Goal: Information Seeking & Learning: Find specific fact

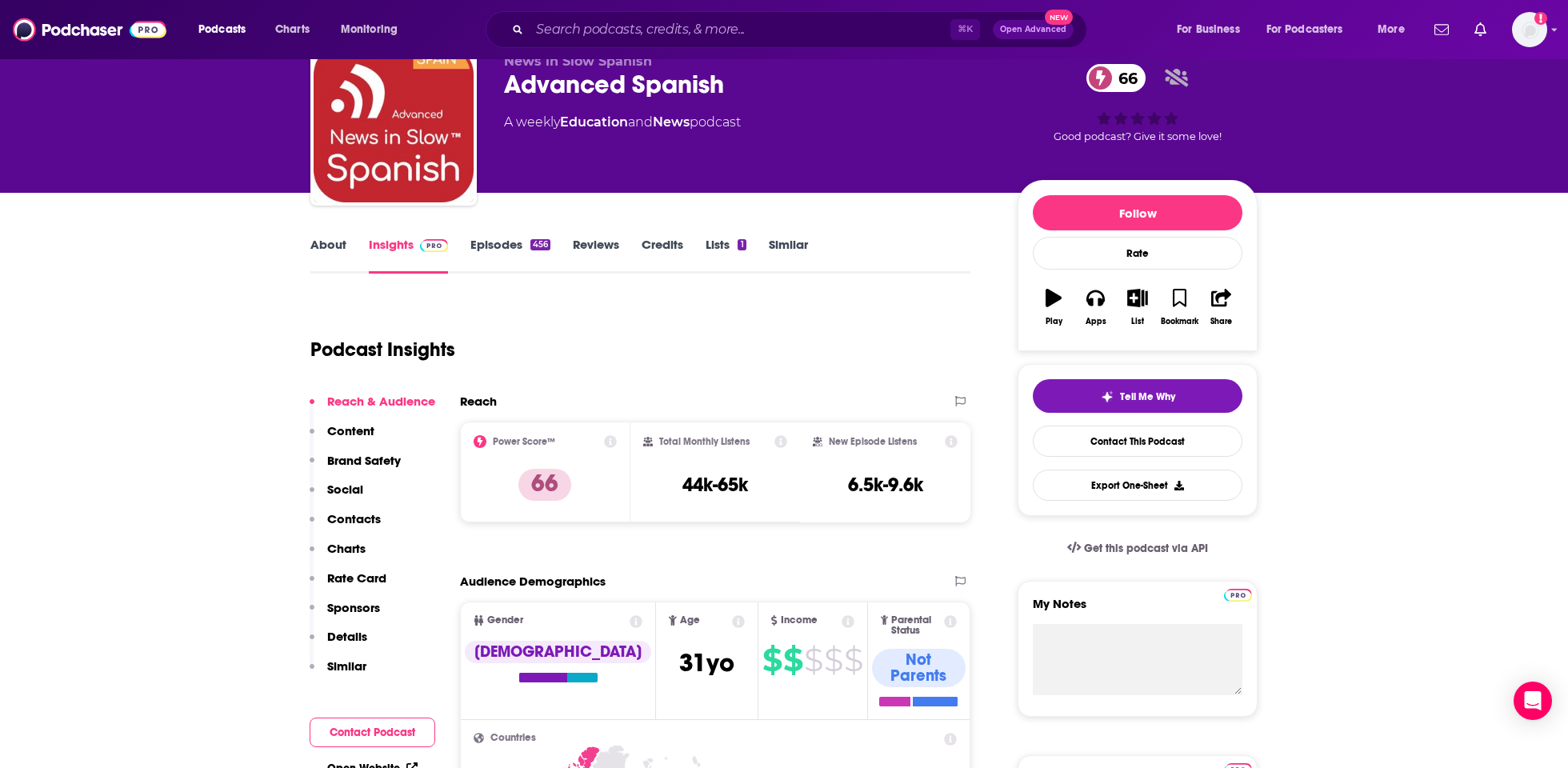
click at [227, 16] on div "Podcasts Charts Monitoring ⌘ K Open Advanced New For Business For Podcasters Mo…" at bounding box center [804, 29] width 1233 height 37
click at [227, 26] on span "Podcasts" at bounding box center [221, 29] width 47 height 23
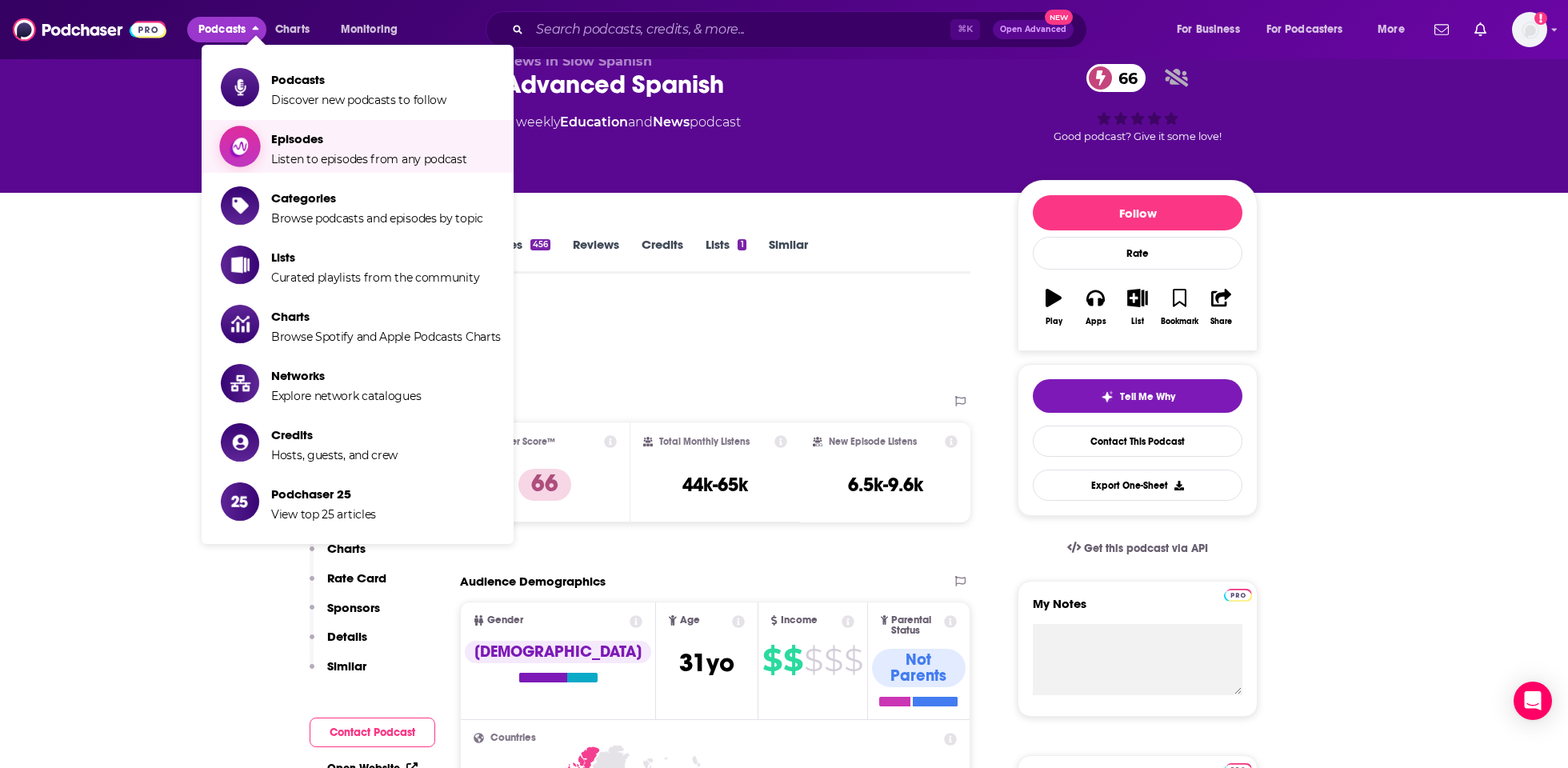
click at [259, 140] on span "Show item sub-menu" at bounding box center [240, 147] width 123 height 123
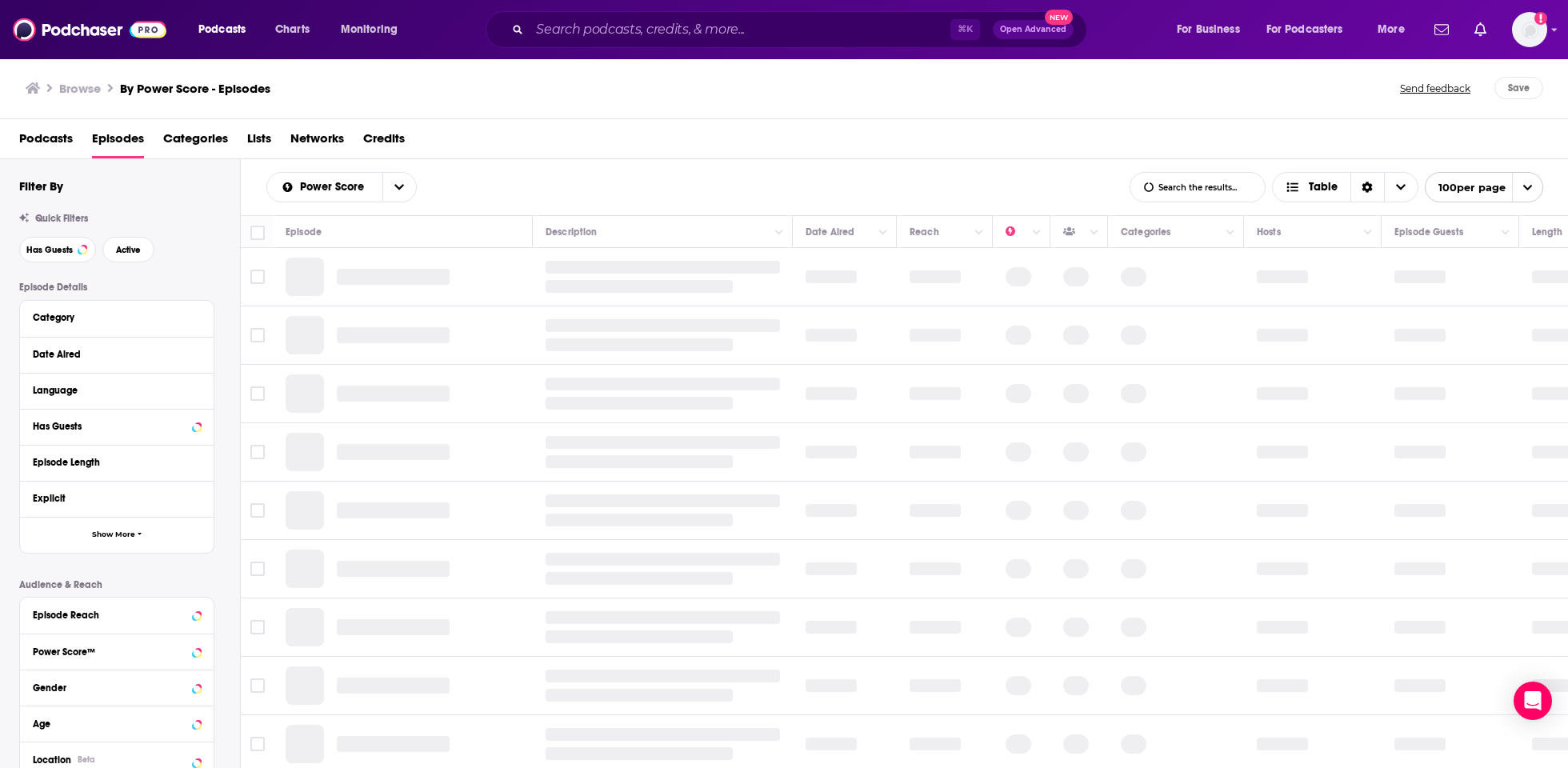
click at [259, 133] on span "Lists" at bounding box center [259, 141] width 24 height 32
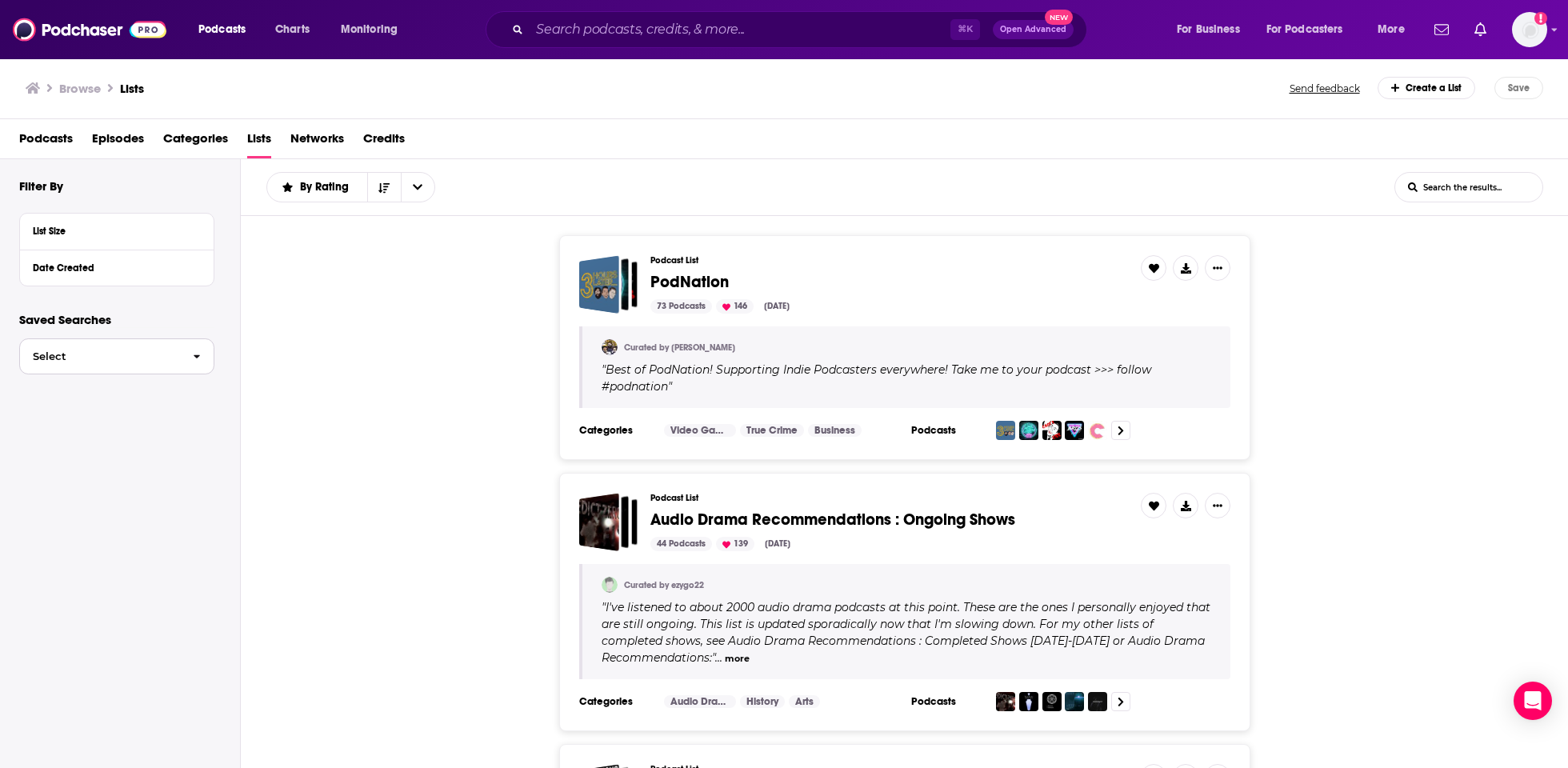
click at [198, 360] on icon "button" at bounding box center [197, 356] width 7 height 11
click at [1512, 39] on div "Logged in as tmarra" at bounding box center [1530, 29] width 35 height 35
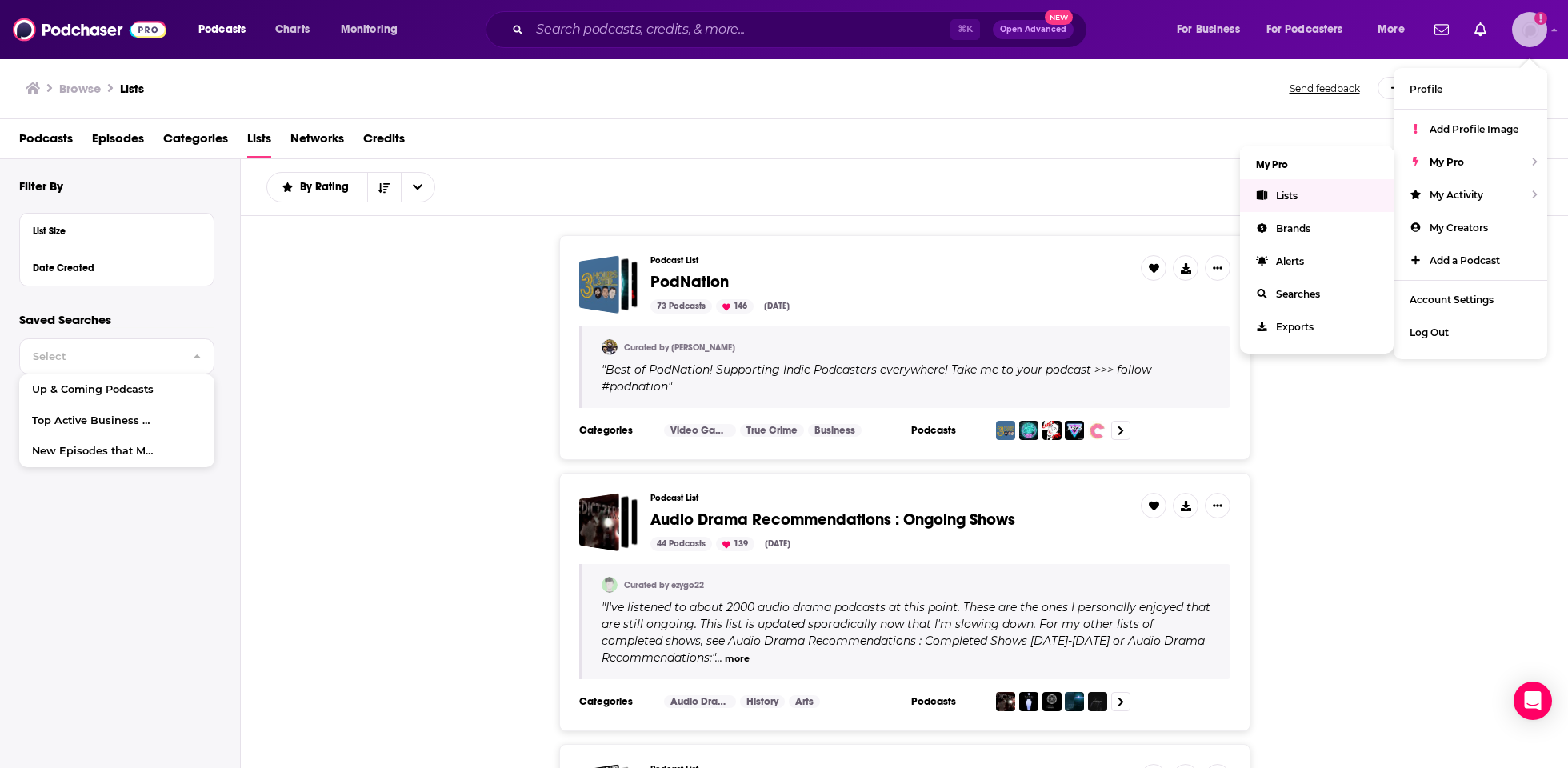
click at [1317, 194] on link "Lists" at bounding box center [1316, 195] width 154 height 32
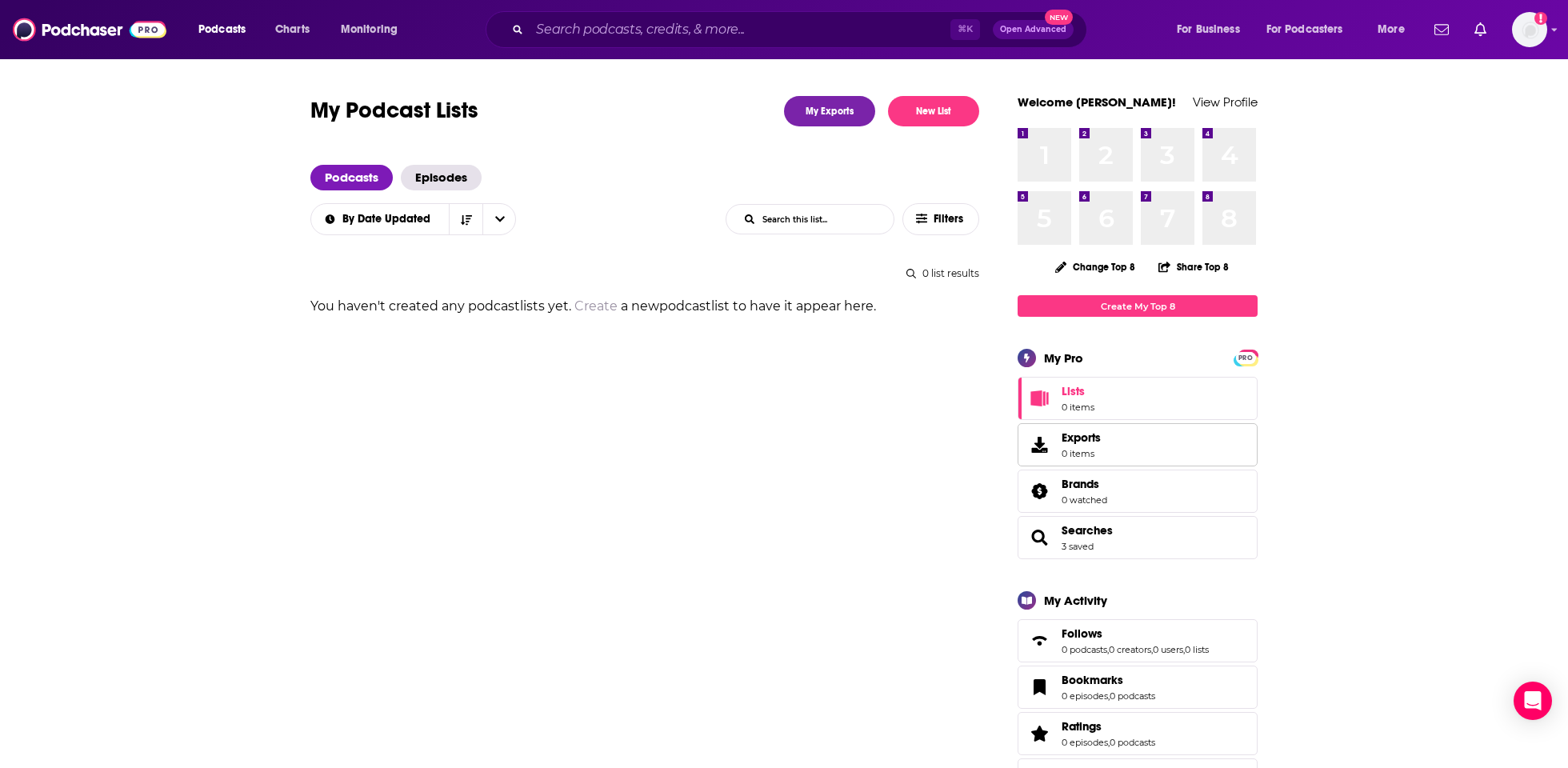
click at [1160, 445] on link "Exports 0 items" at bounding box center [1137, 445] width 240 height 43
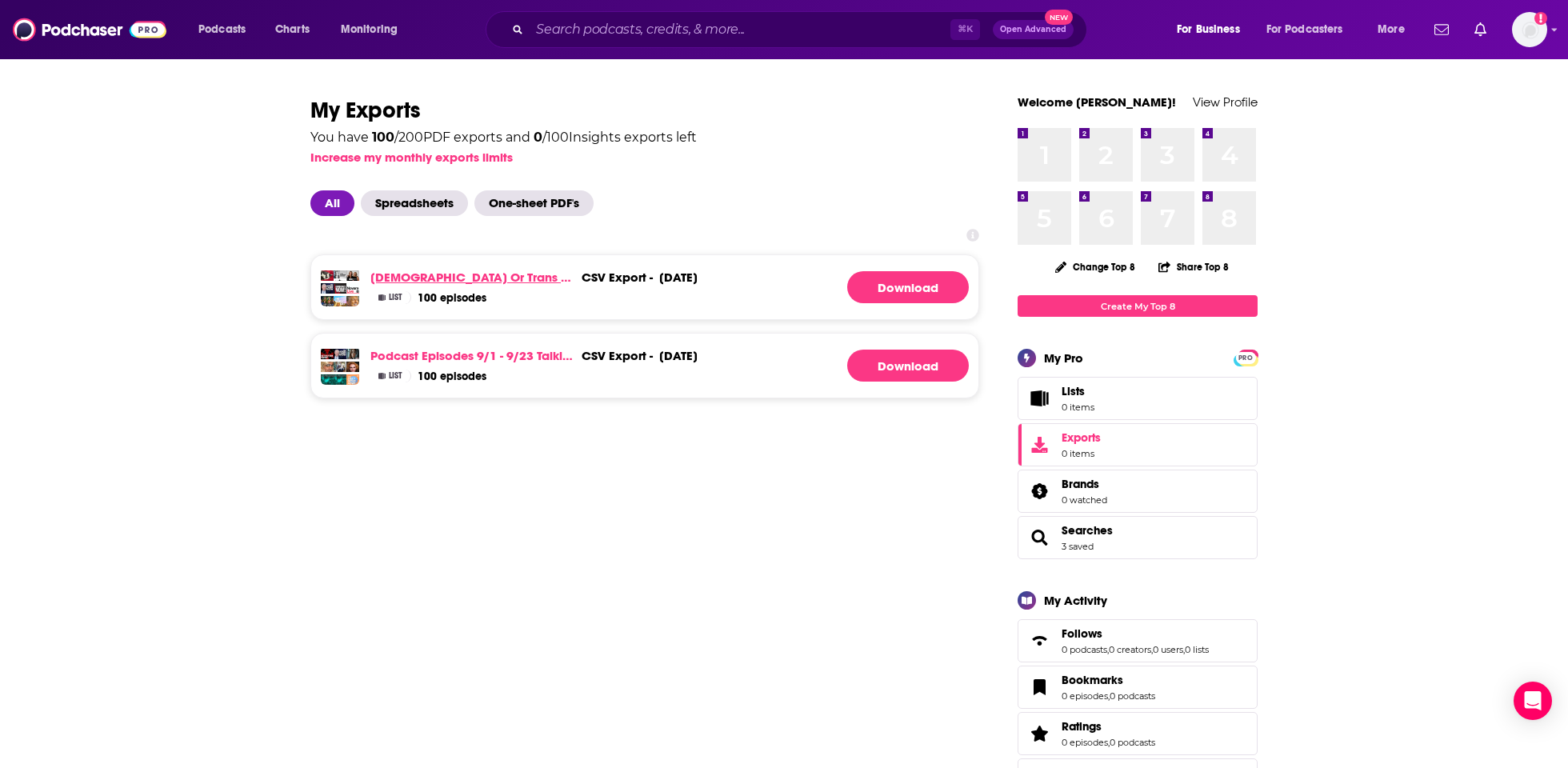
click at [524, 279] on link "LGBTQ or trans mentions 9/1-9/23/25" at bounding box center [472, 277] width 205 height 16
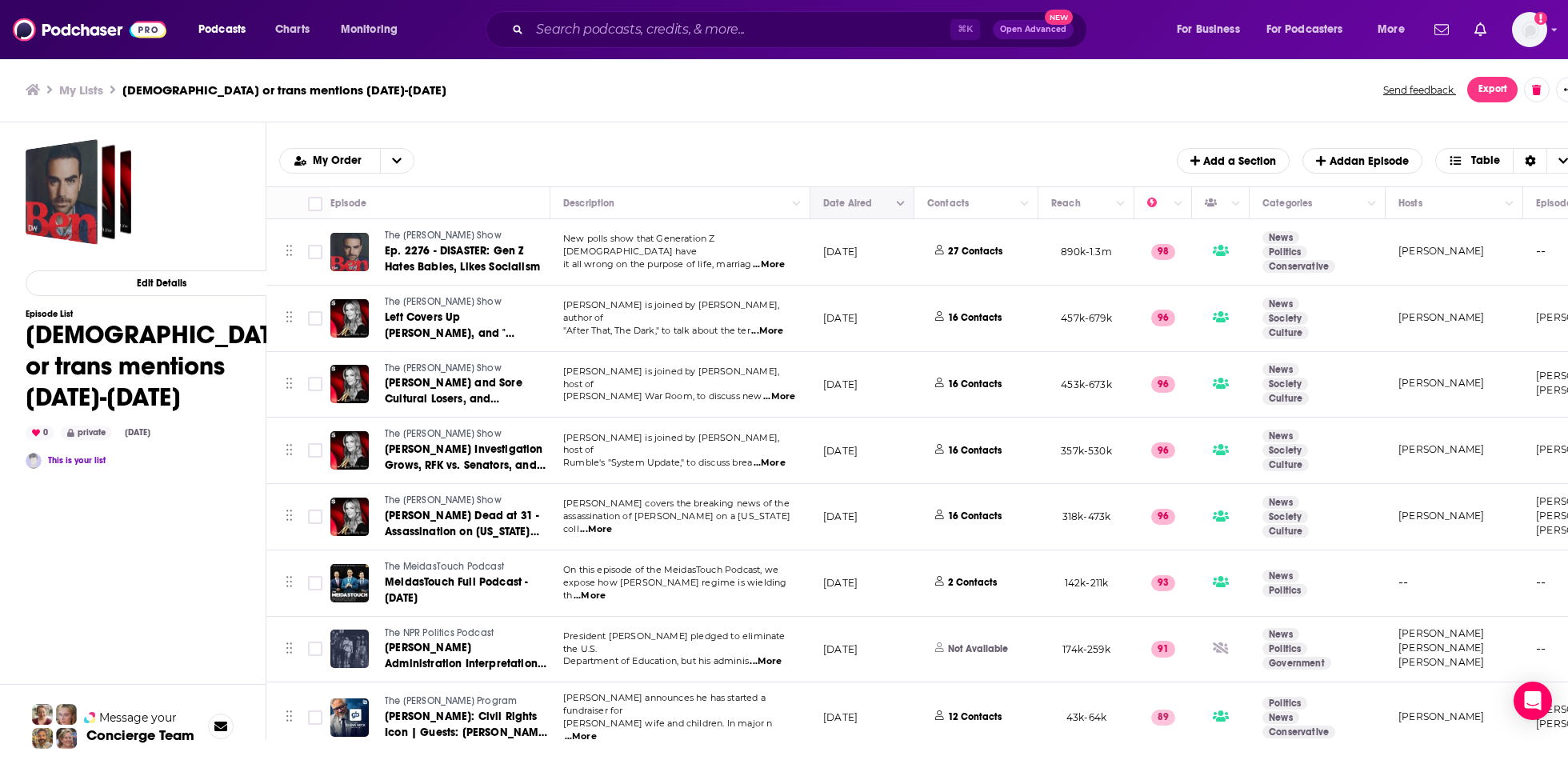
click at [902, 201] on icon "Column Actions" at bounding box center [901, 204] width 8 height 10
click at [894, 144] on div at bounding box center [784, 384] width 1568 height 768
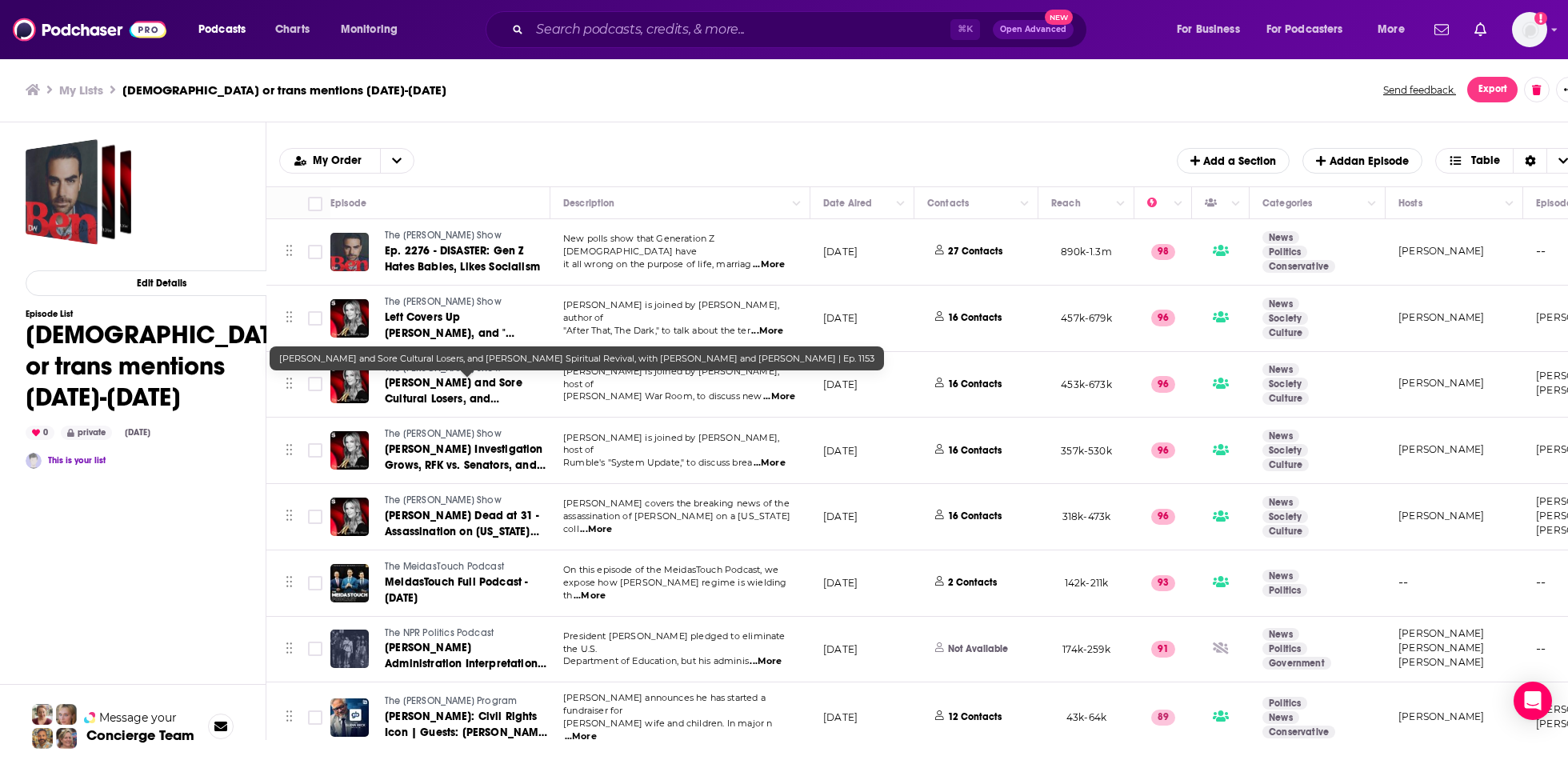
click at [460, 379] on span "Jimmy Kimmel and Sore Cultural Losers, and Charlie Kirk's Spiritual Revival, wi…" at bounding box center [464, 422] width 158 height 93
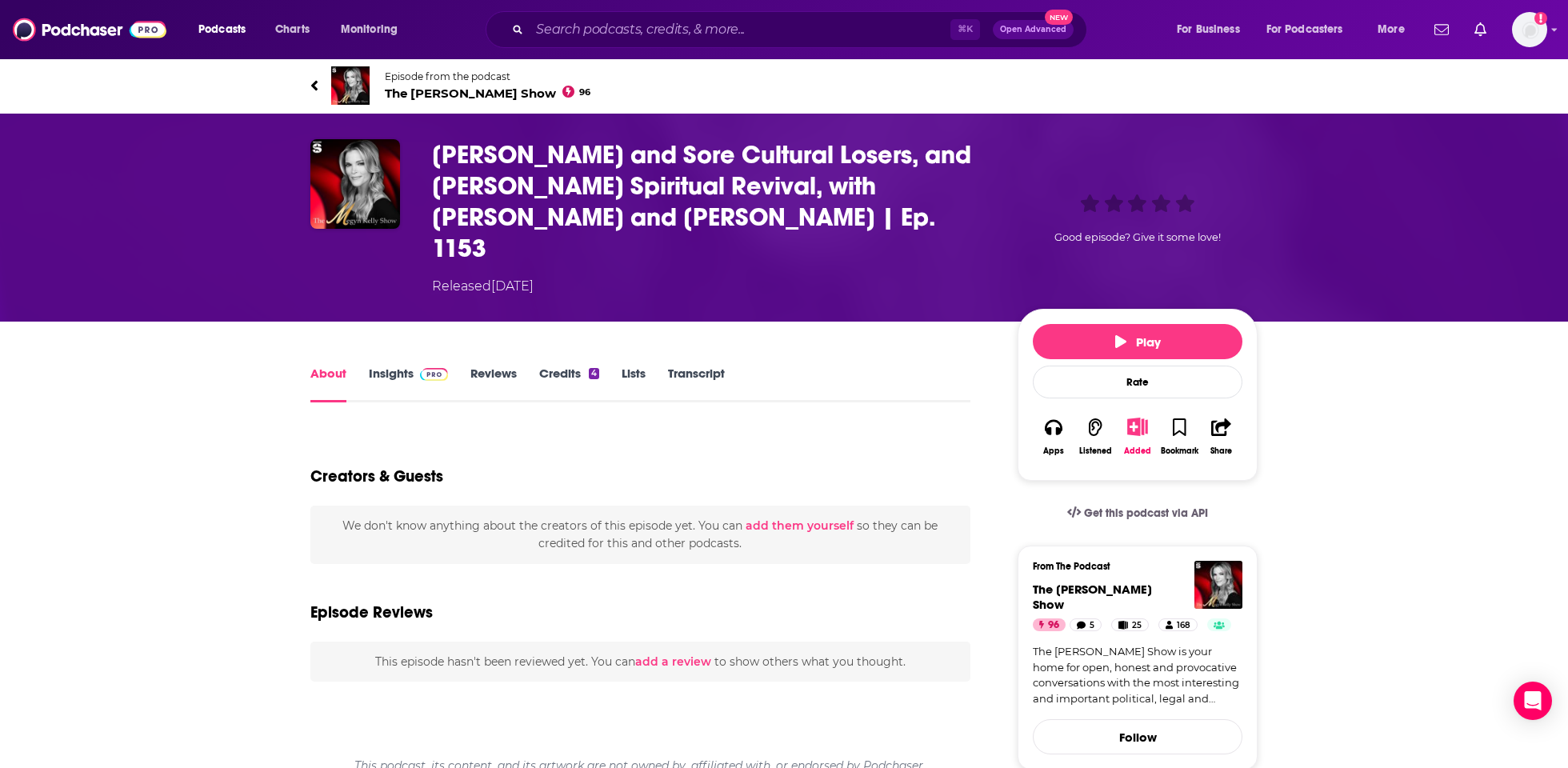
type input "https://www.podchaser.com/podcasts/the-megyn-kelly-show-1476061/episodes/jimmy-…"
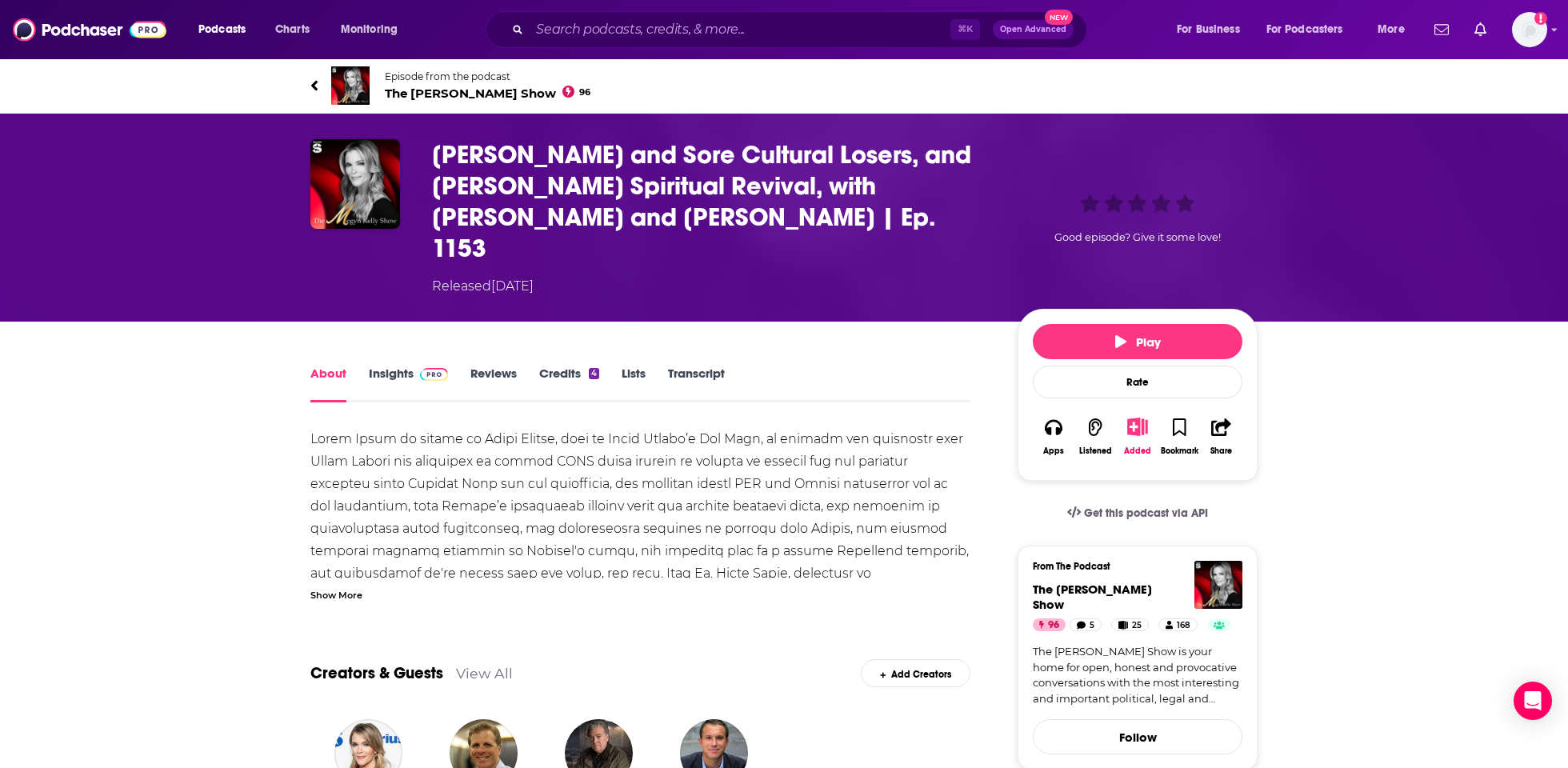
click at [715, 365] on link "Transcript" at bounding box center [697, 384] width 57 height 37
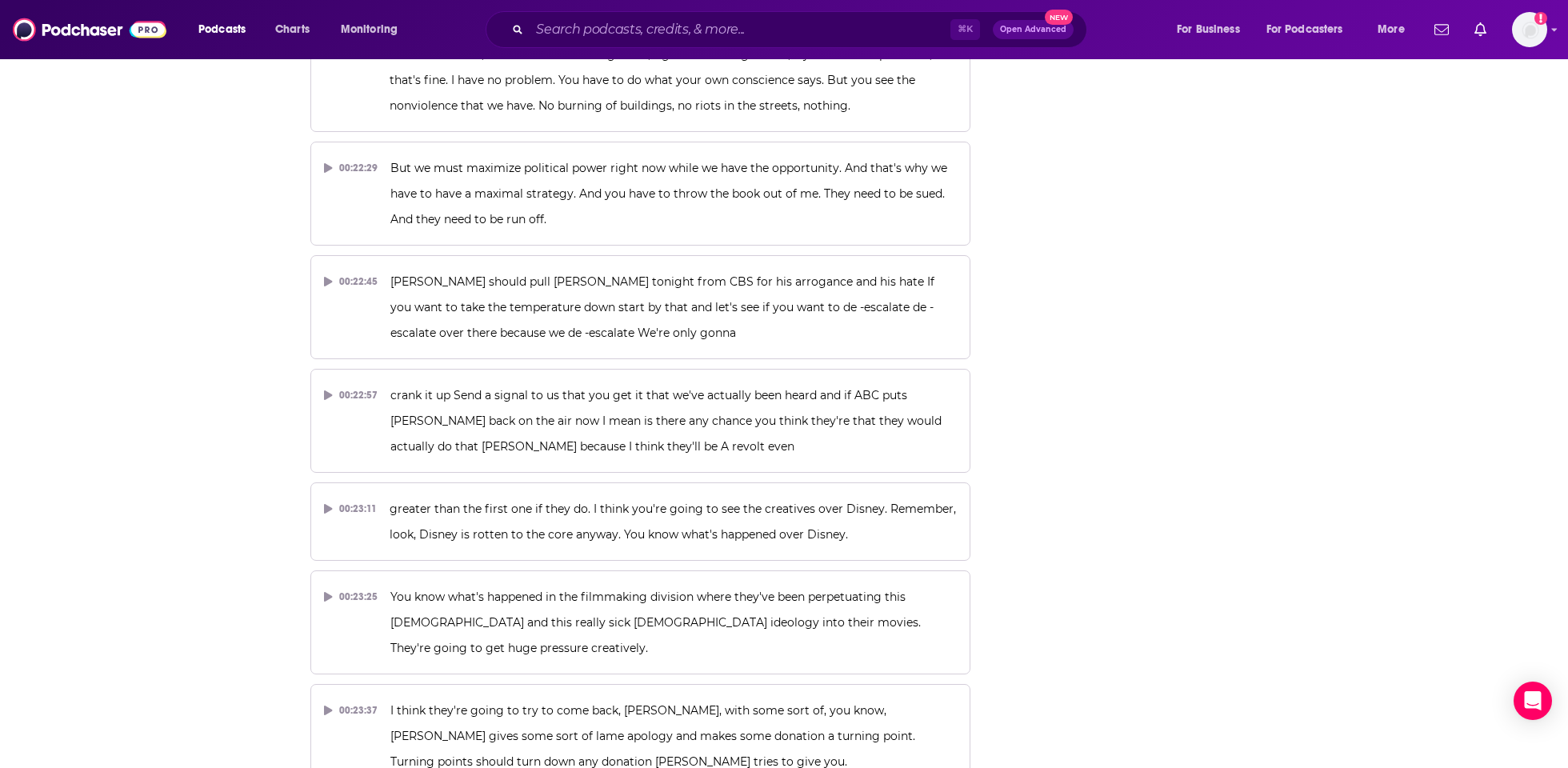
scroll to position [16317, 0]
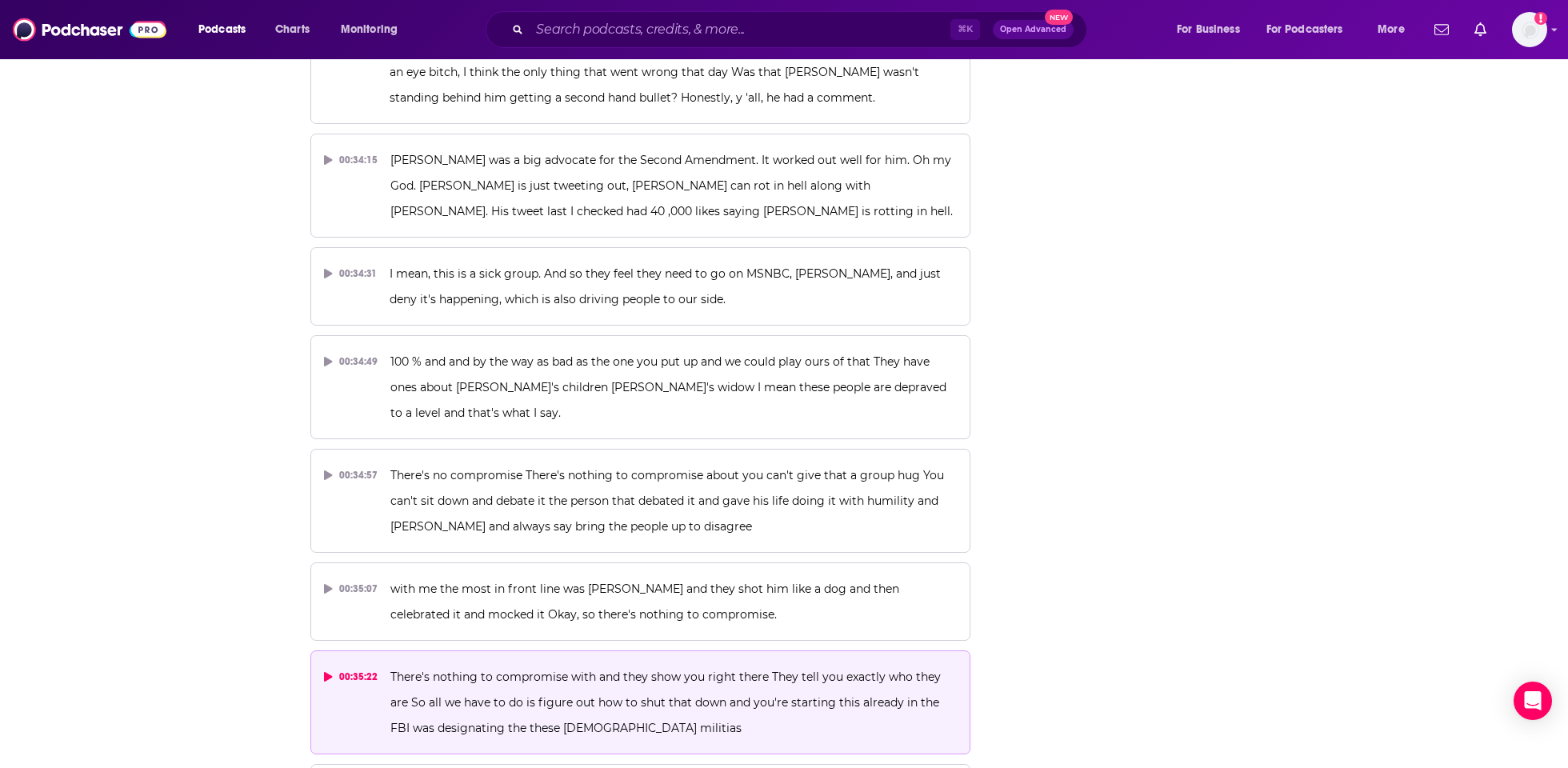
click at [333, 663] on div "00:35:22" at bounding box center [351, 676] width 54 height 25
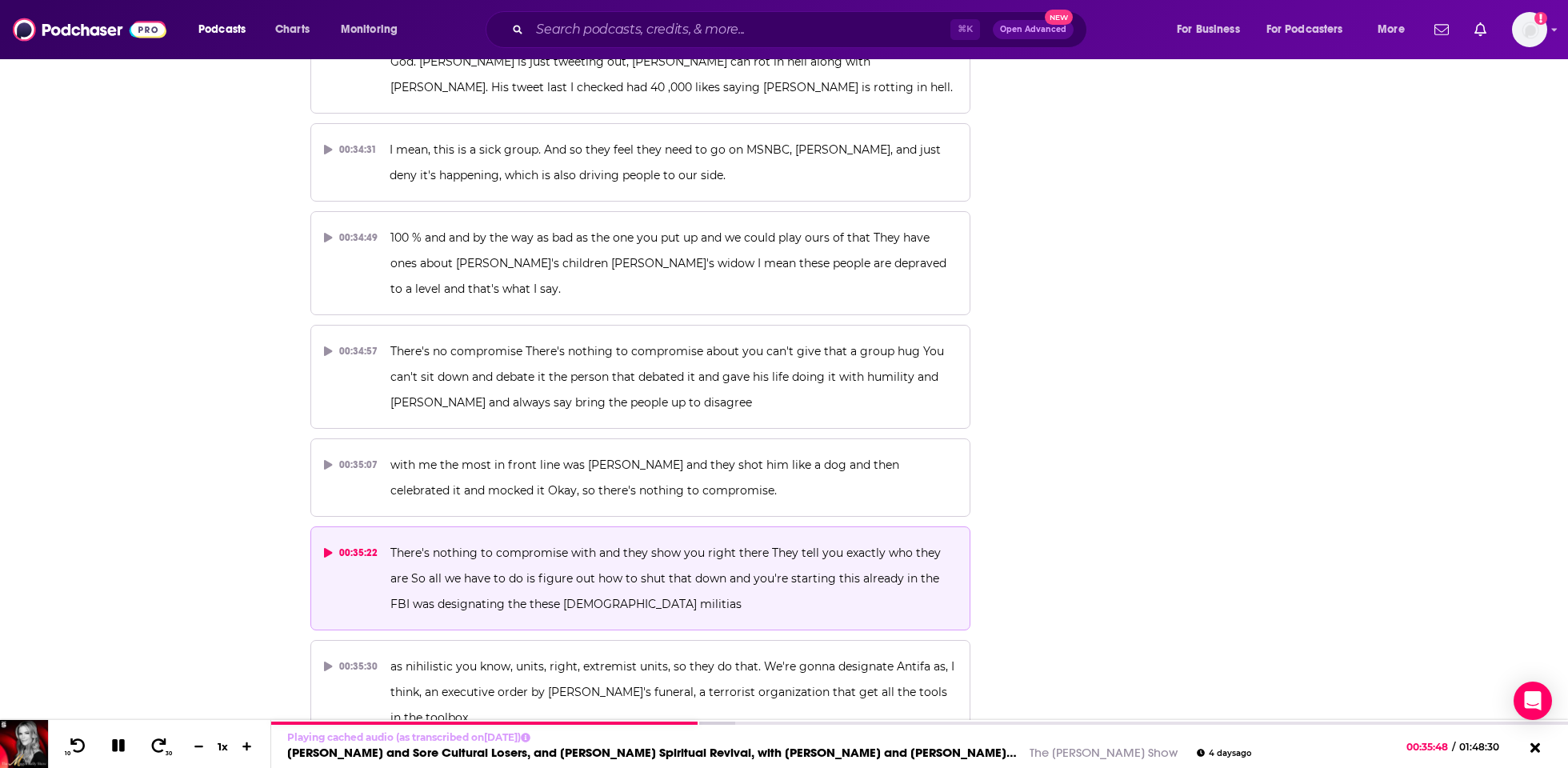
scroll to position [16461, 0]
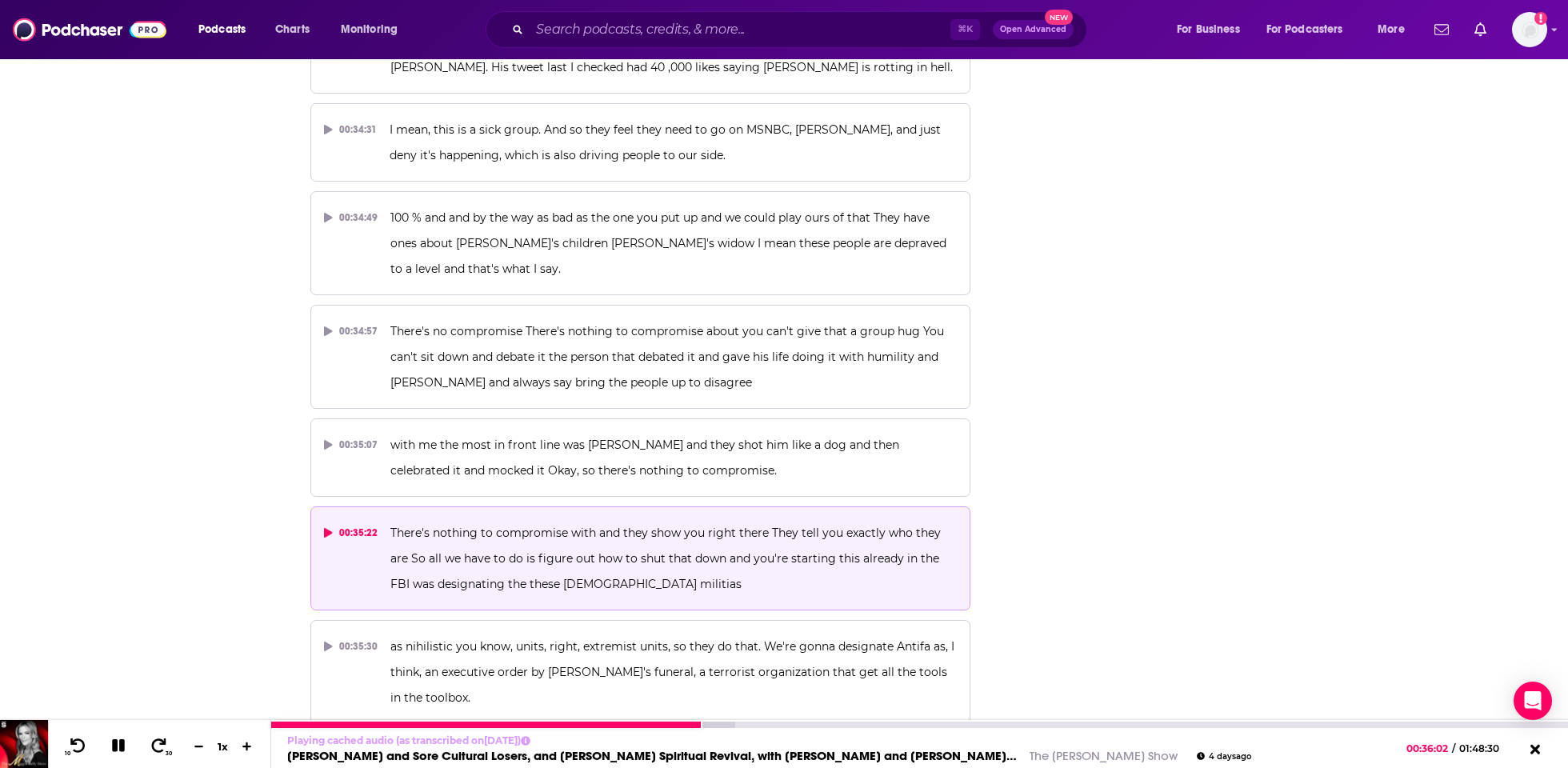
click at [116, 738] on button at bounding box center [119, 746] width 28 height 20
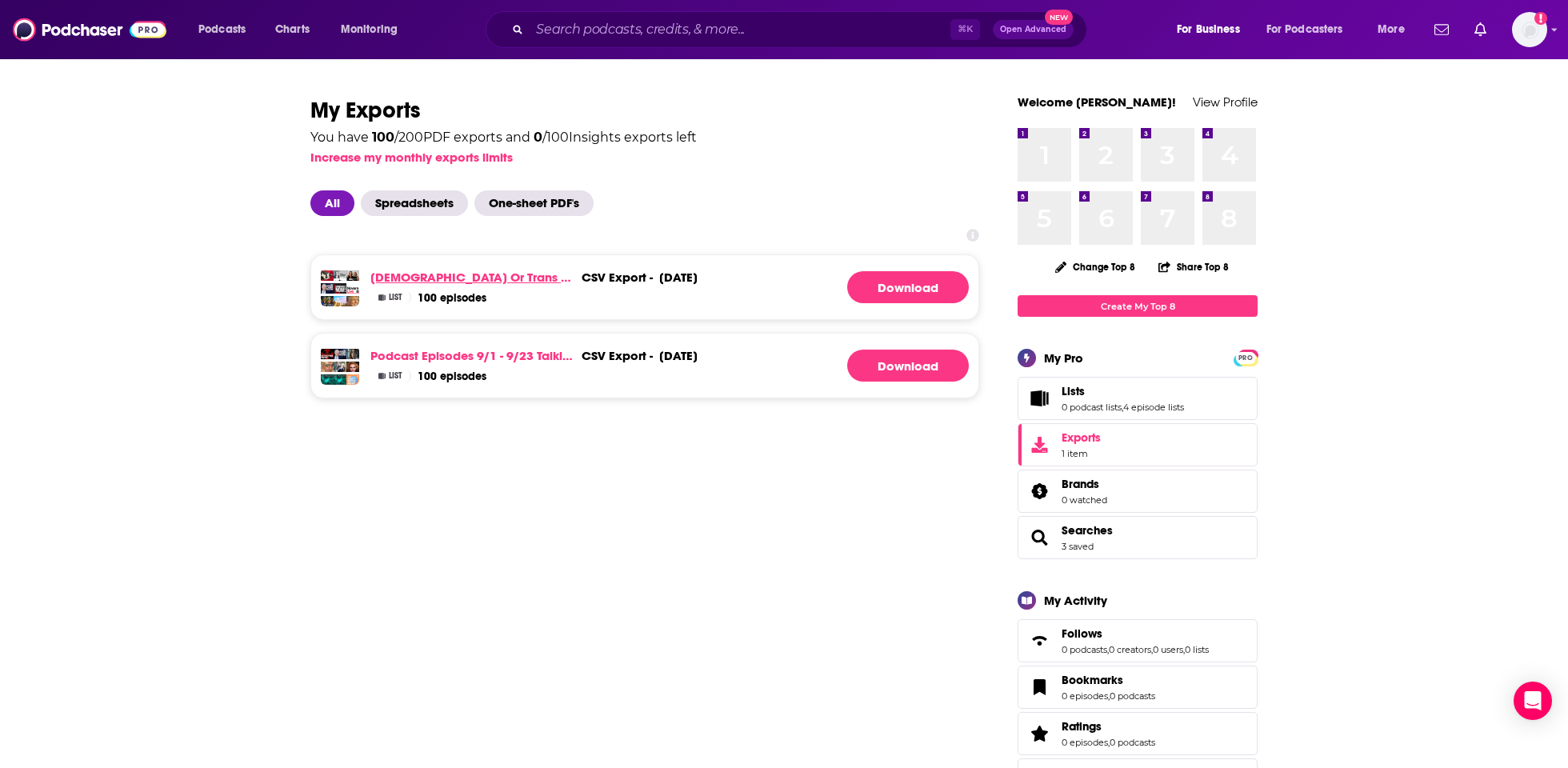
click at [560, 276] on link "[DEMOGRAPHIC_DATA] or trans mentions [DATE]-[DATE]" at bounding box center [472, 277] width 205 height 16
click at [503, 357] on link "Podcast episodes 9/1 - 9/23 talking about trans people" at bounding box center [472, 356] width 205 height 16
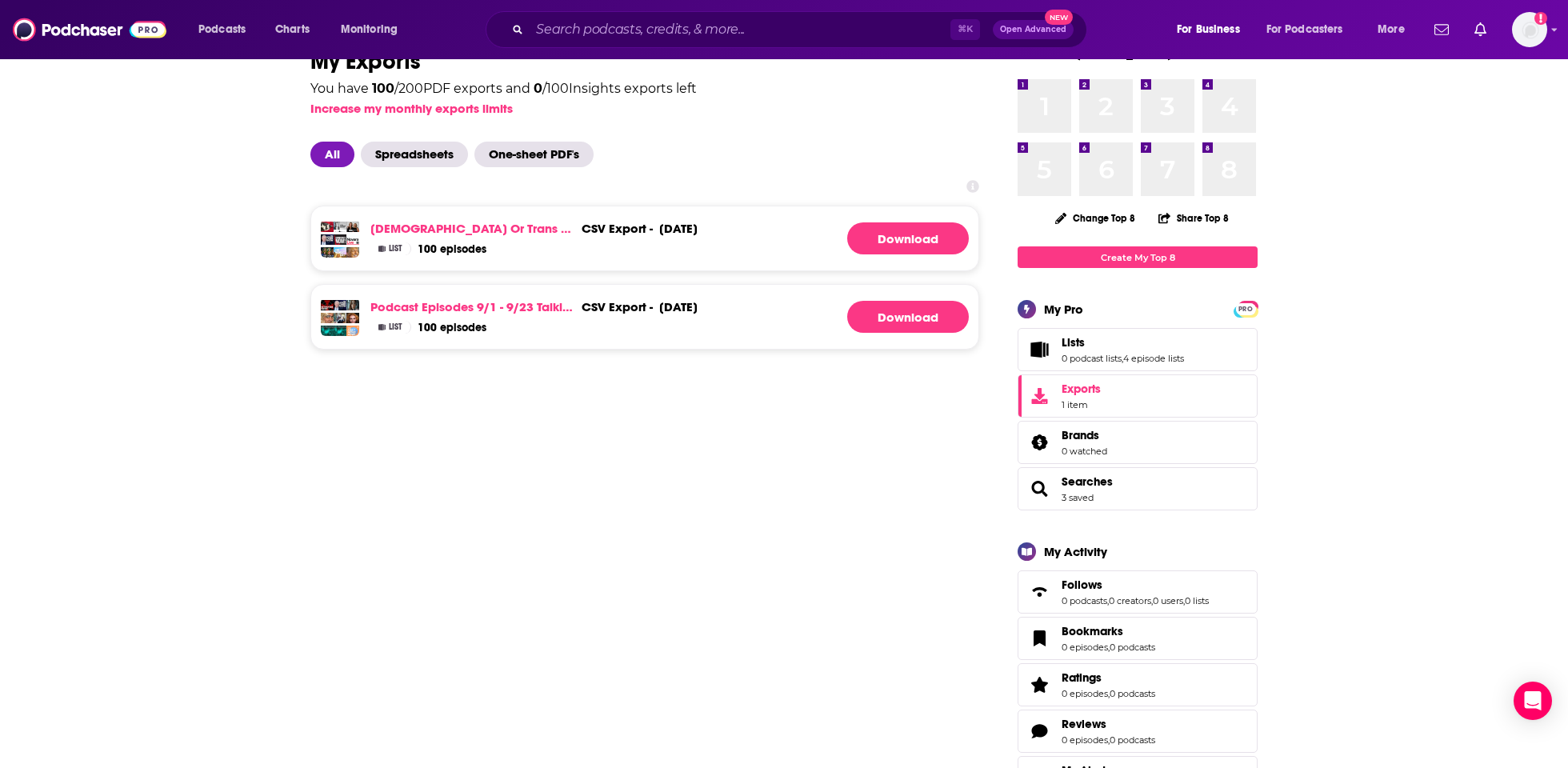
scroll to position [51, 0]
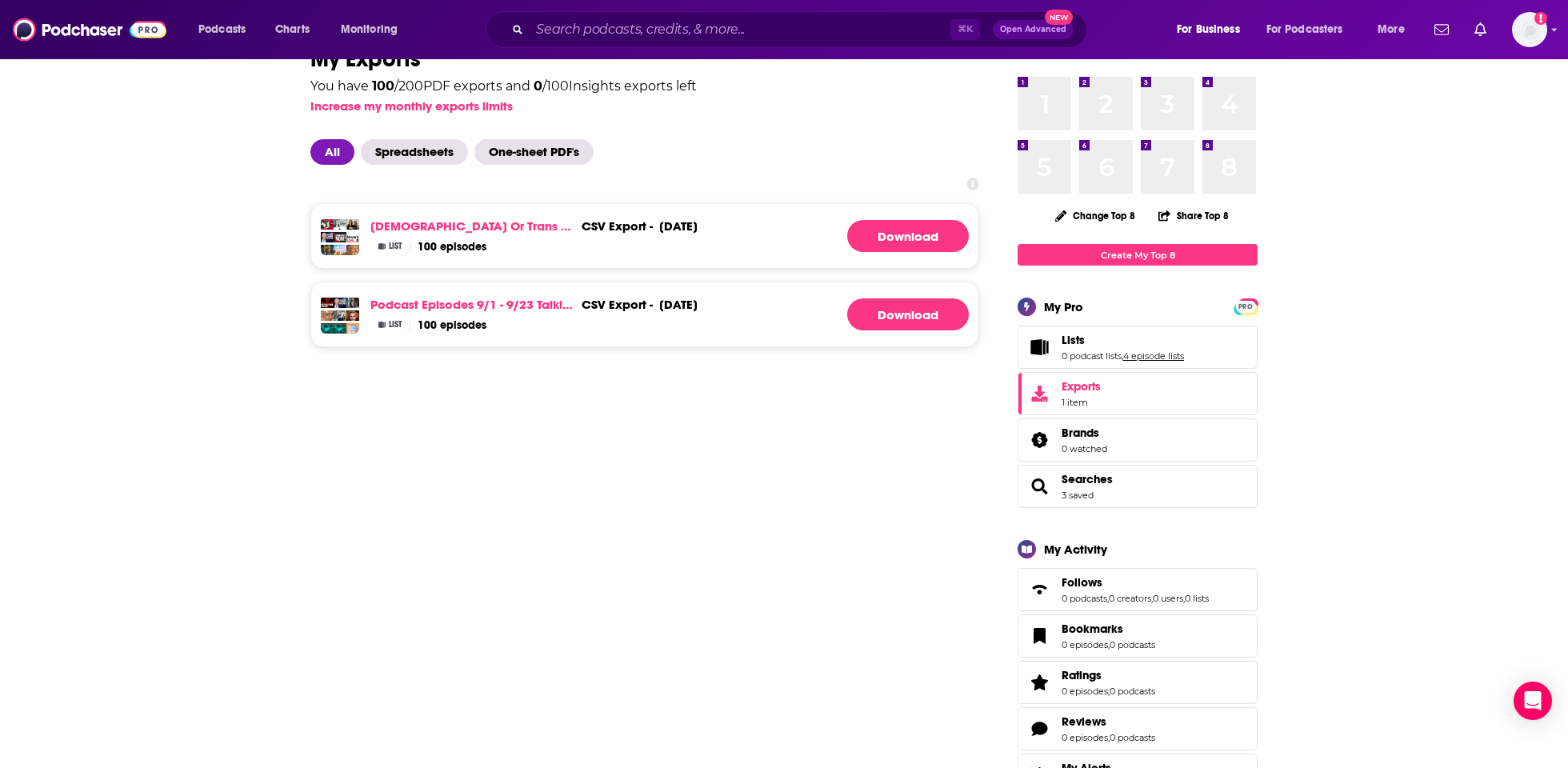
click at [1161, 354] on link "4 episode lists" at bounding box center [1153, 355] width 61 height 11
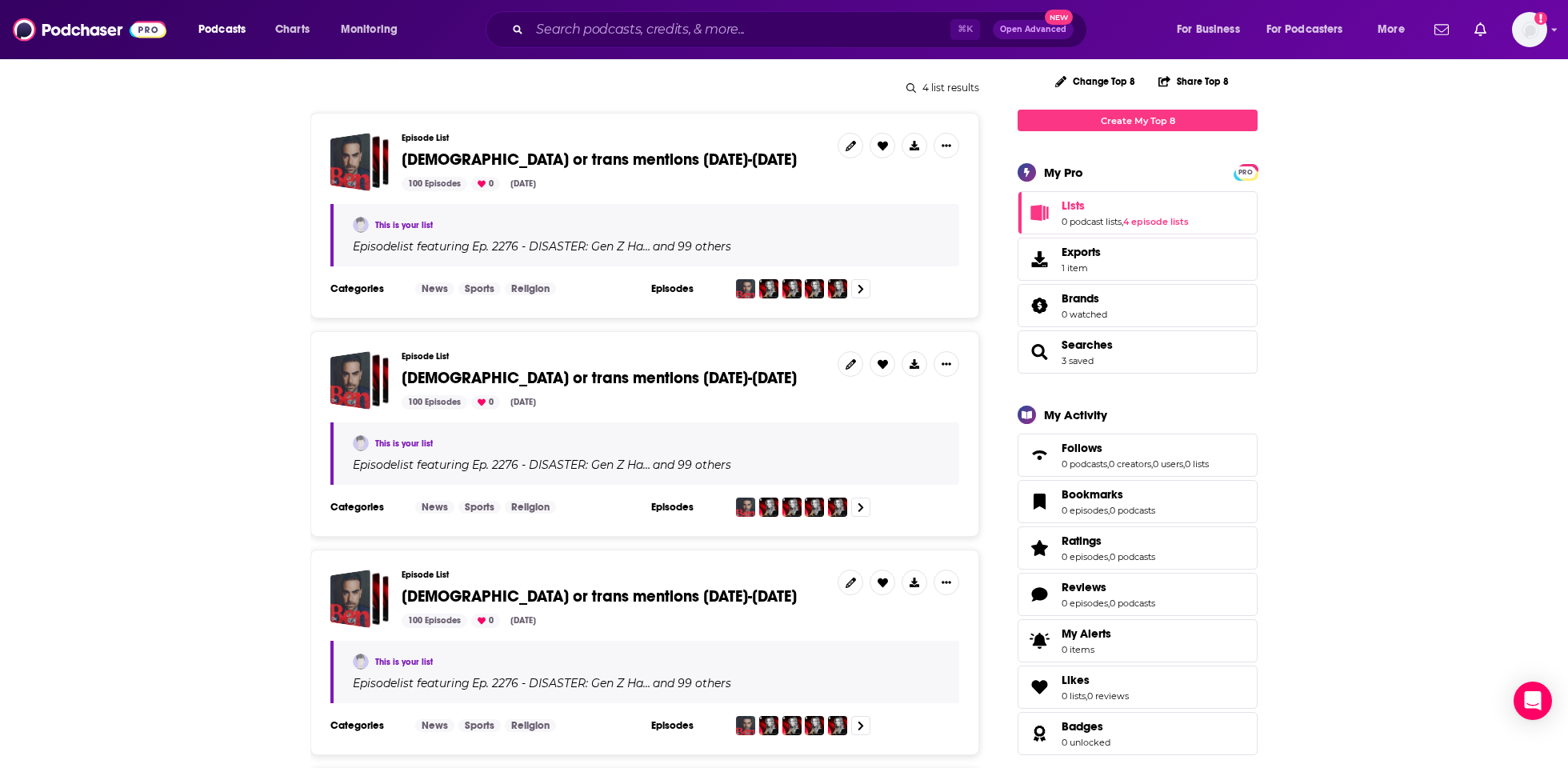
scroll to position [184, 0]
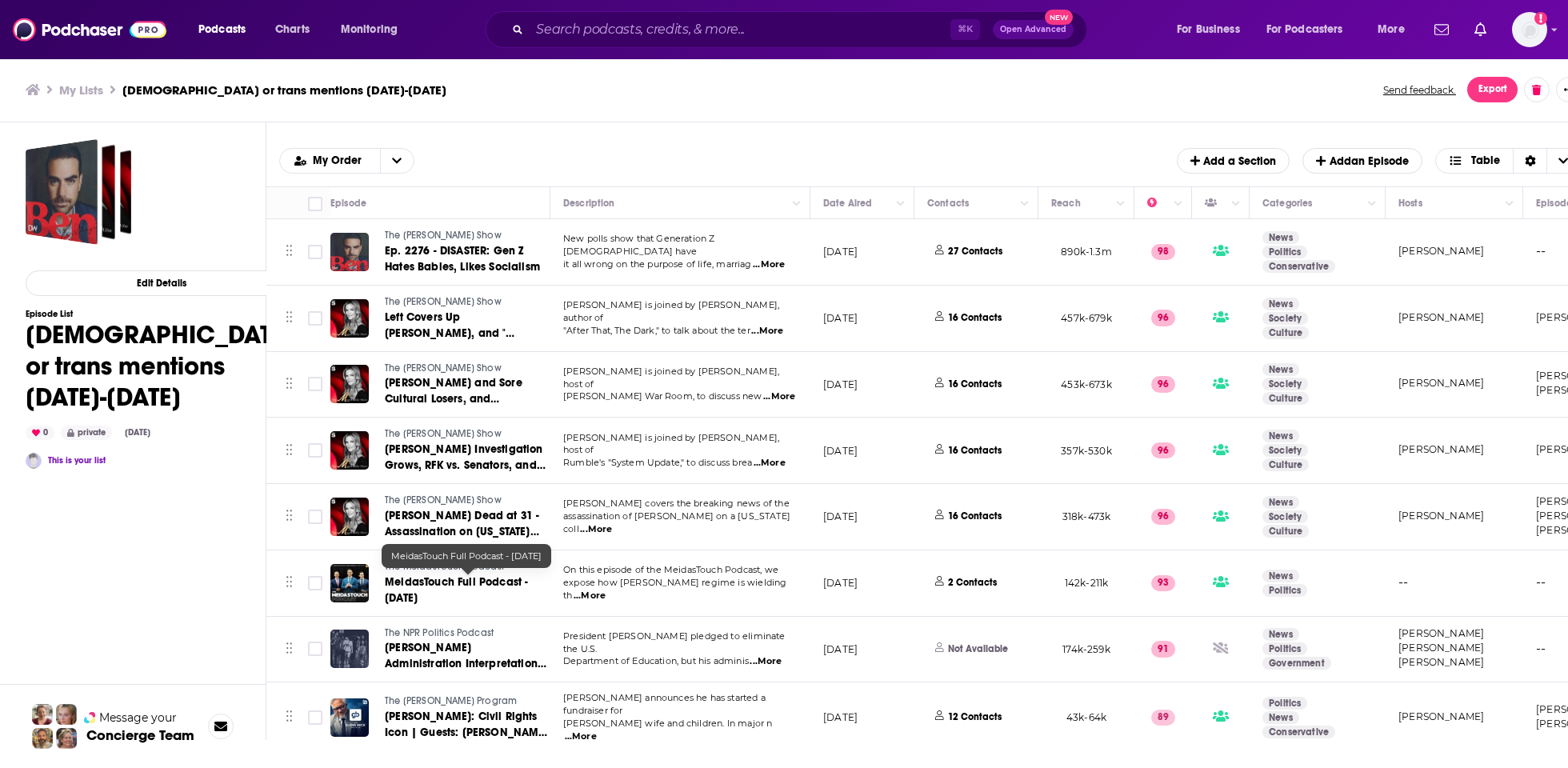
click at [662, 590] on span "expose how [PERSON_NAME] regime is wielding th" at bounding box center [675, 588] width 223 height 24
click at [460, 587] on link "MeidasTouch Full Podcast - 9/16/25" at bounding box center [468, 590] width 167 height 32
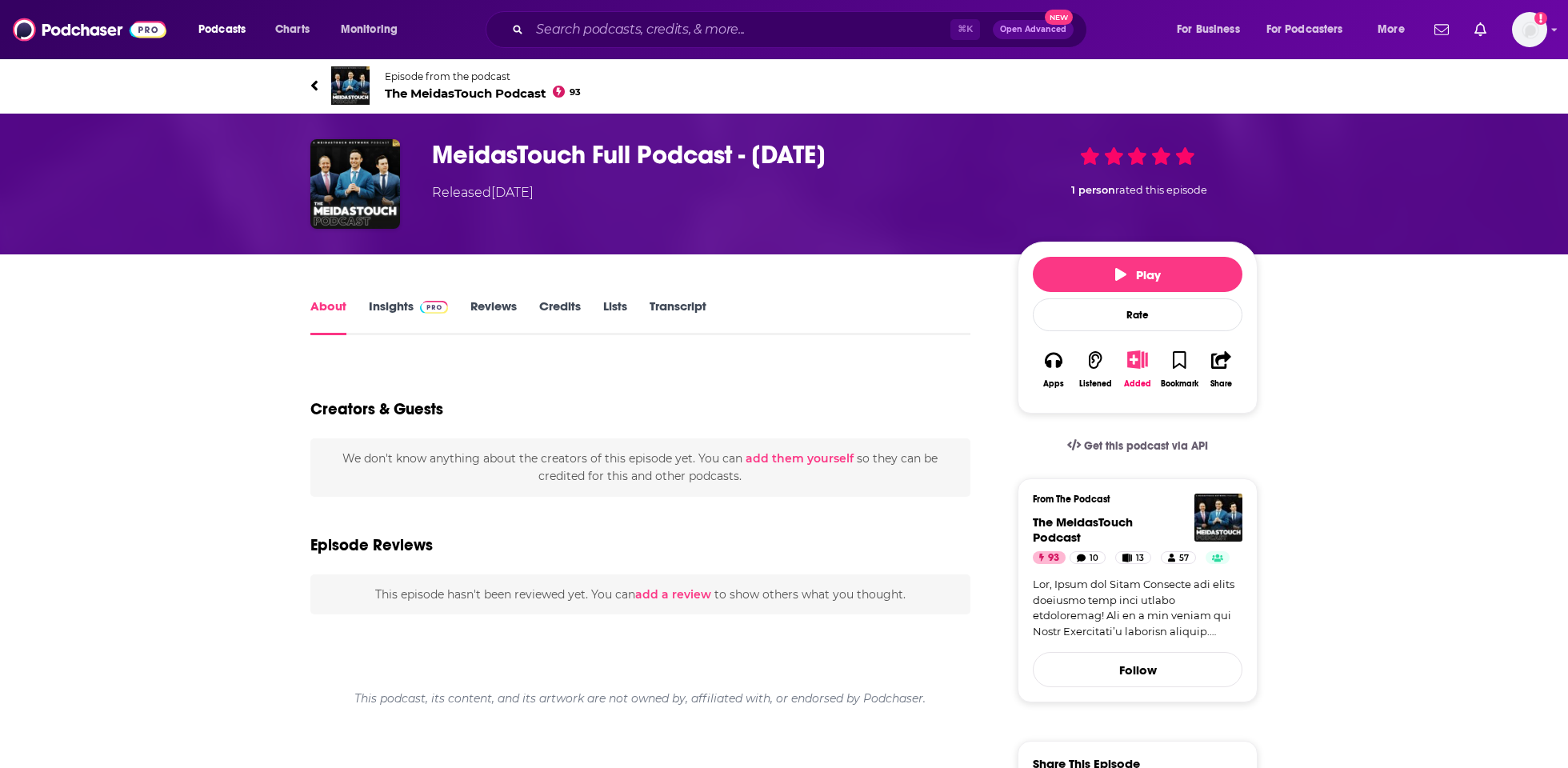
type input "https://www.podchaser.com/podcasts/the-meidastouch-podcast-1584474/episodes/mei…"
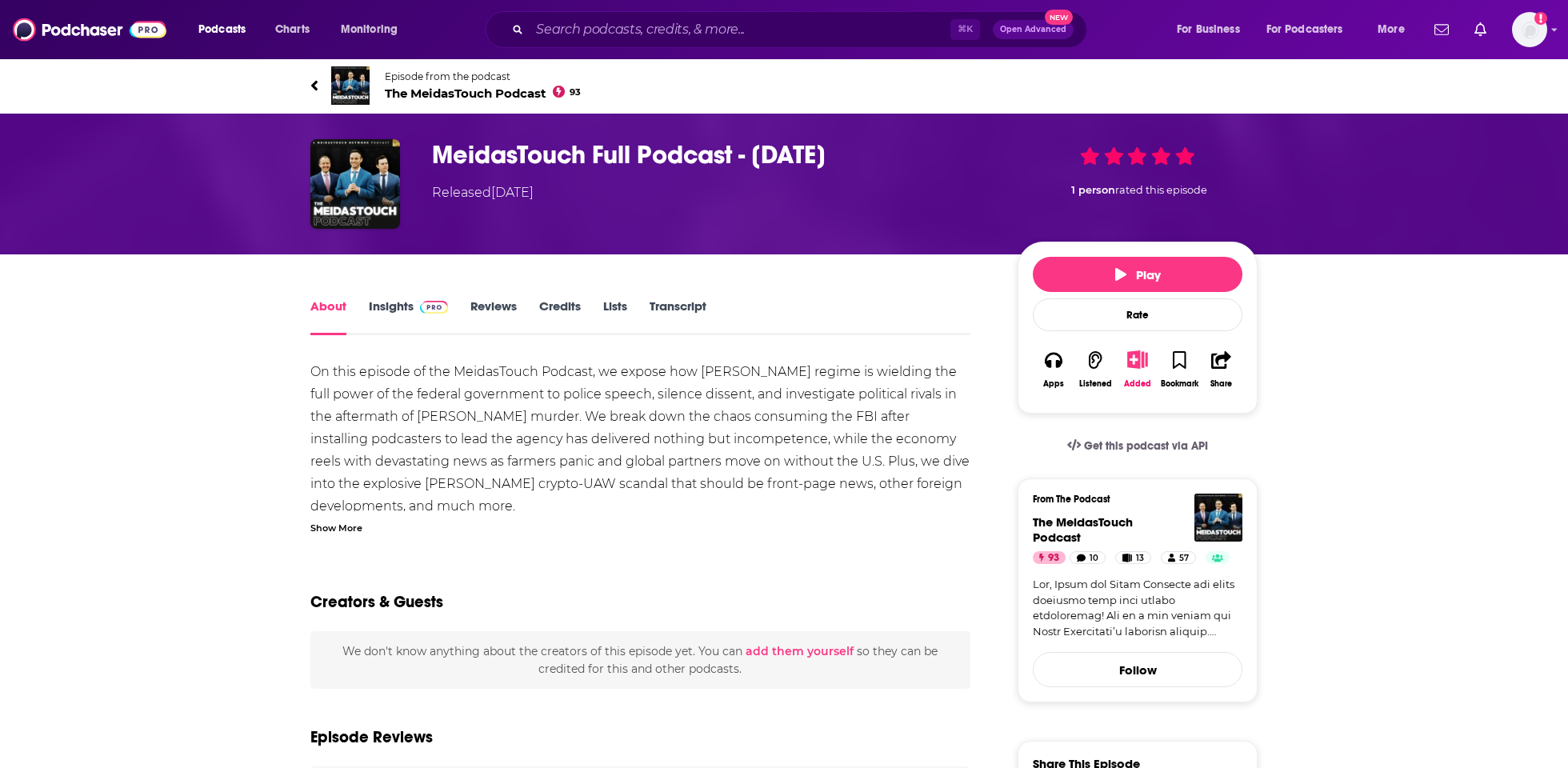
click at [685, 317] on link "Transcript" at bounding box center [678, 316] width 57 height 37
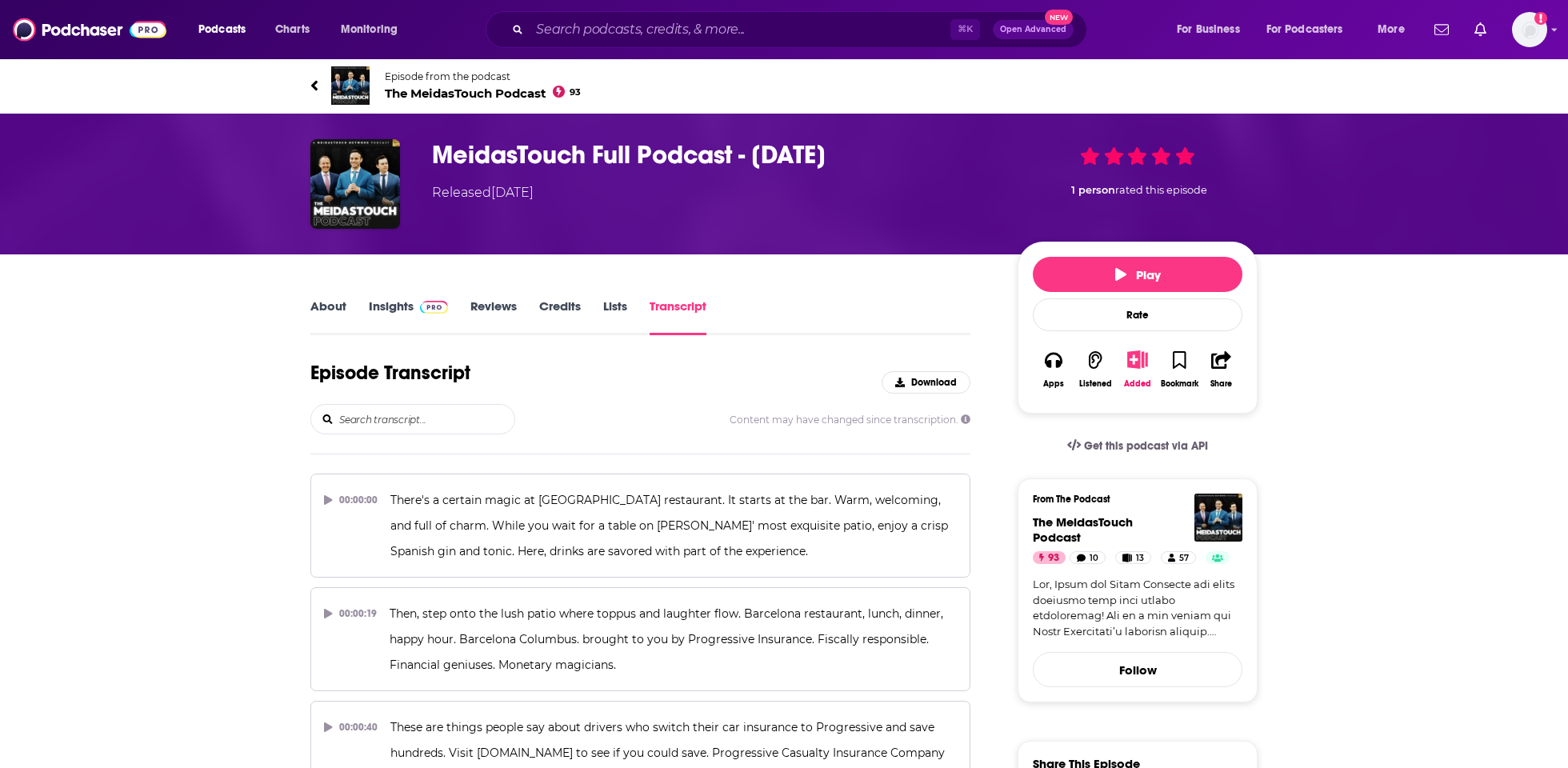
scroll to position [18246, 0]
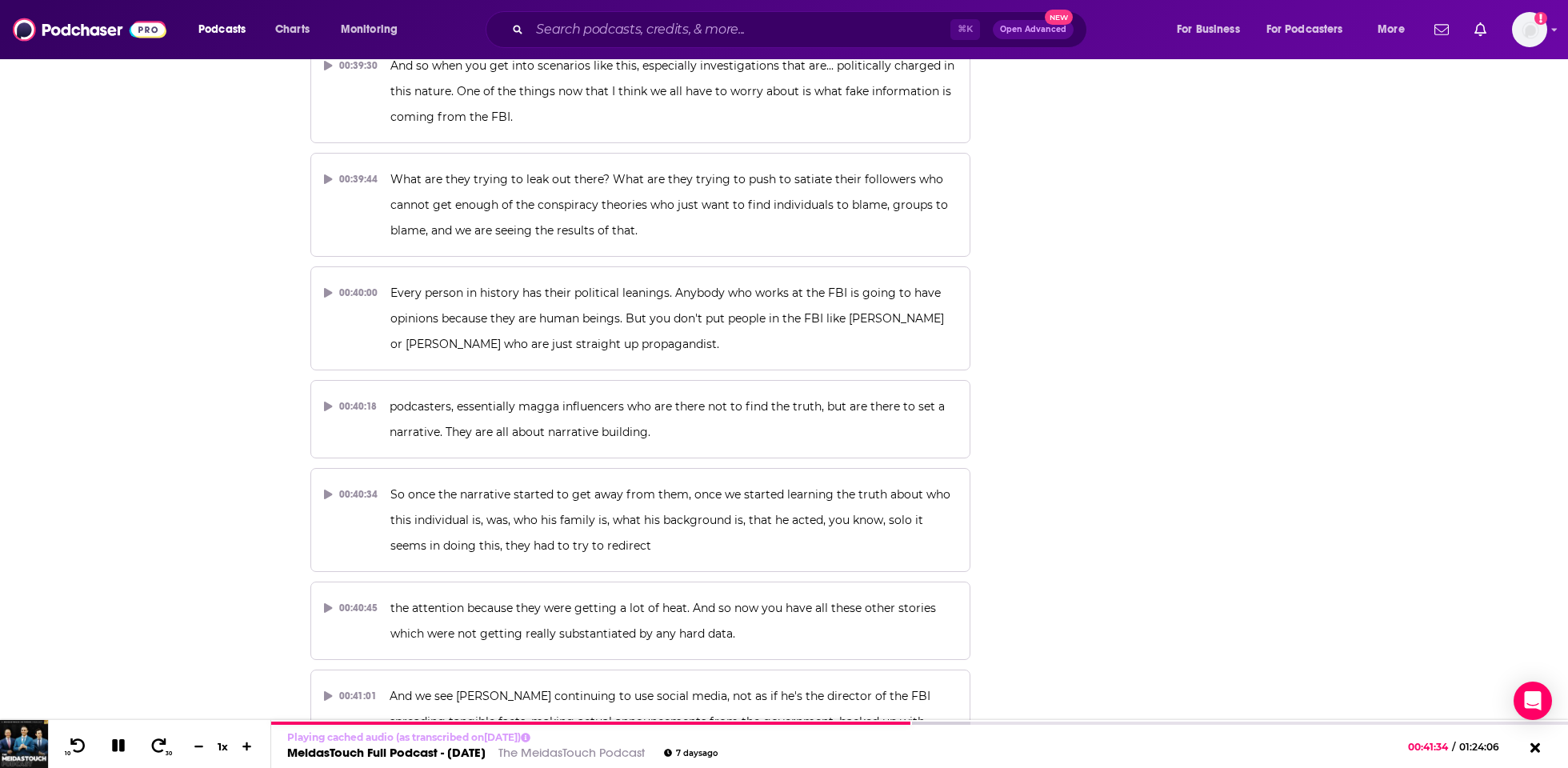
scroll to position [4765, 0]
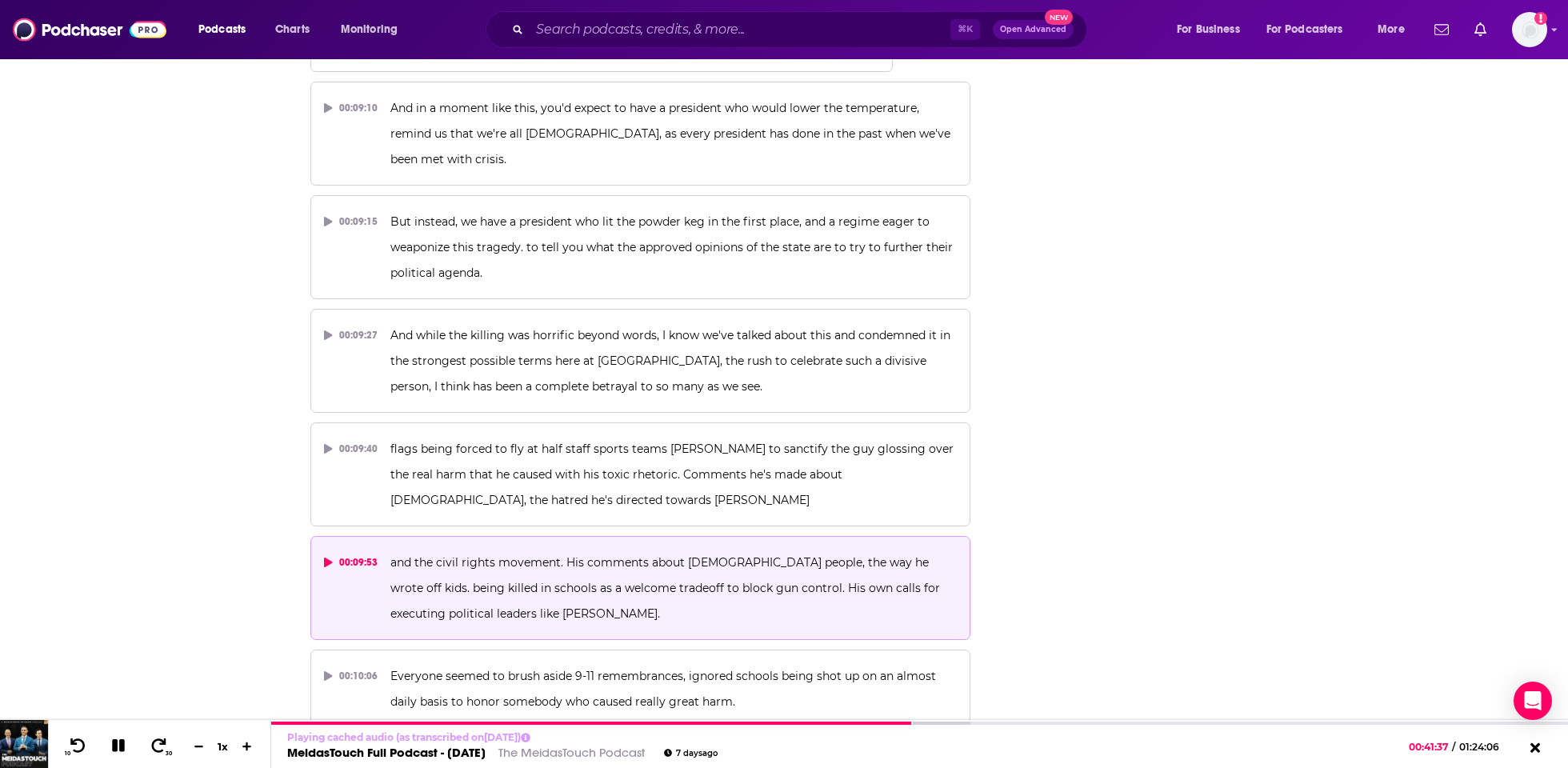
click at [322, 536] on button "00:09:53 and the civil rights movement. His comments about LGBTQ people, the wa…" at bounding box center [640, 588] width 660 height 104
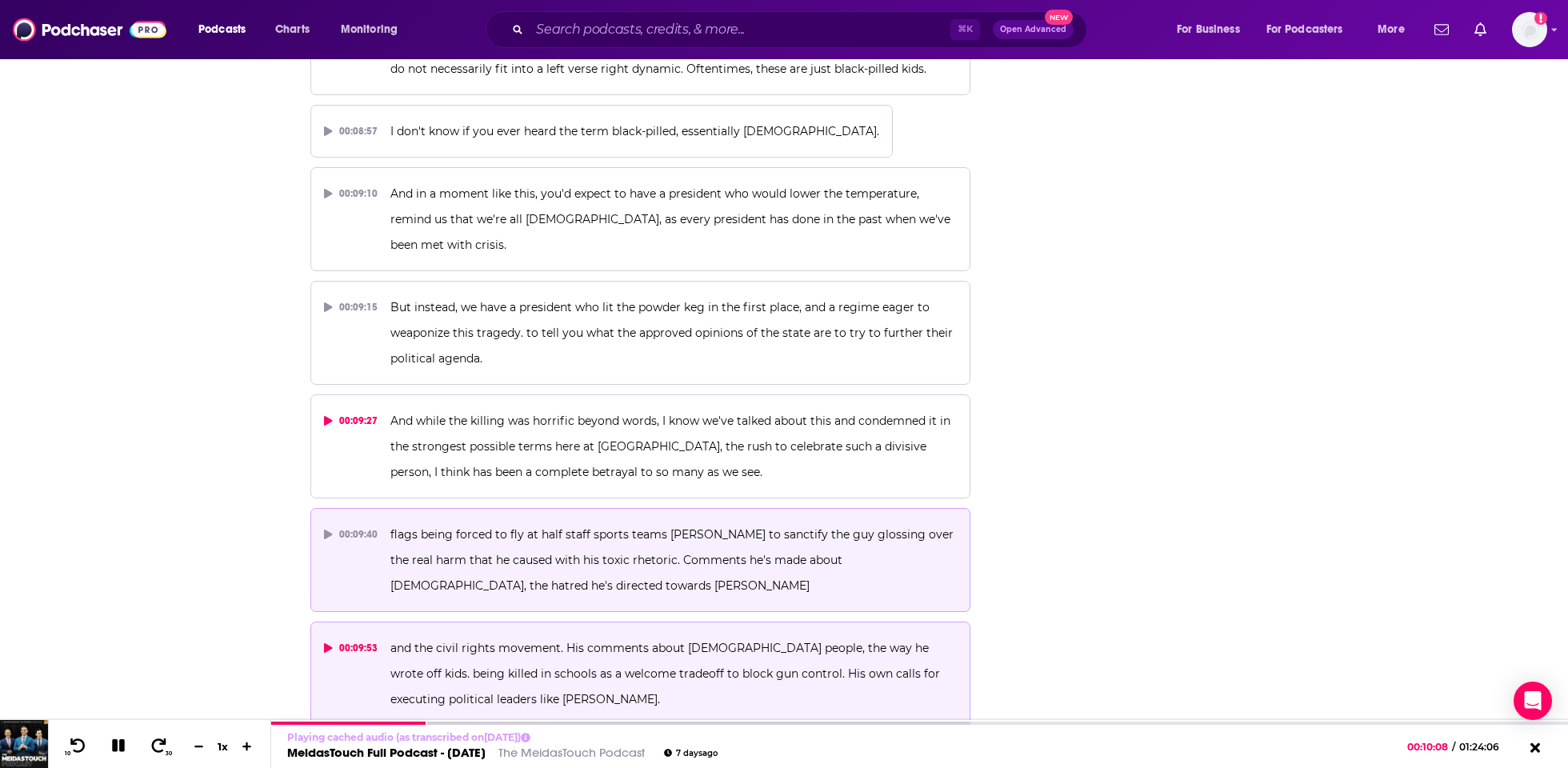
scroll to position [4677, 0]
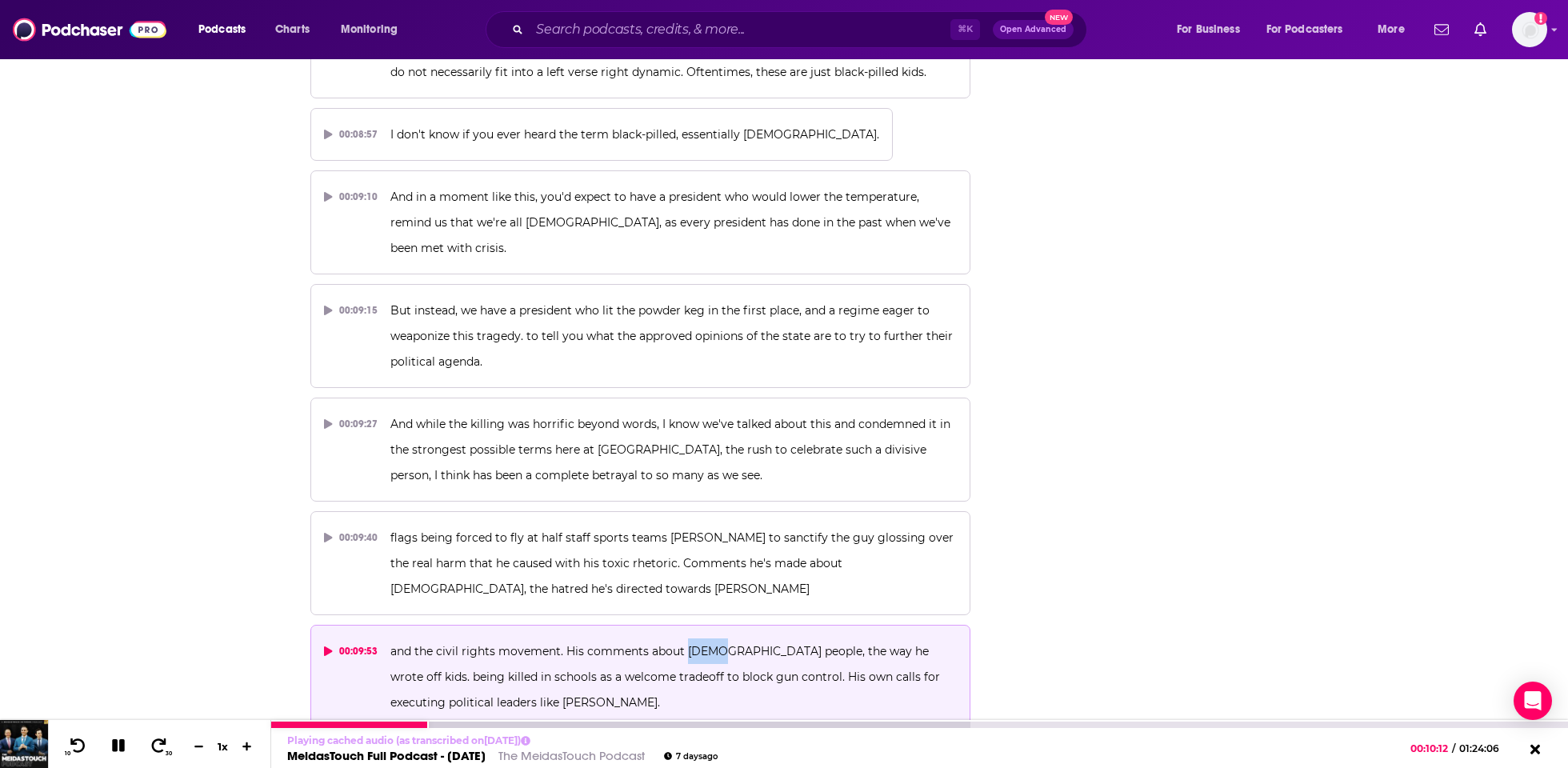
click at [119, 743] on icon at bounding box center [119, 744] width 19 height 15
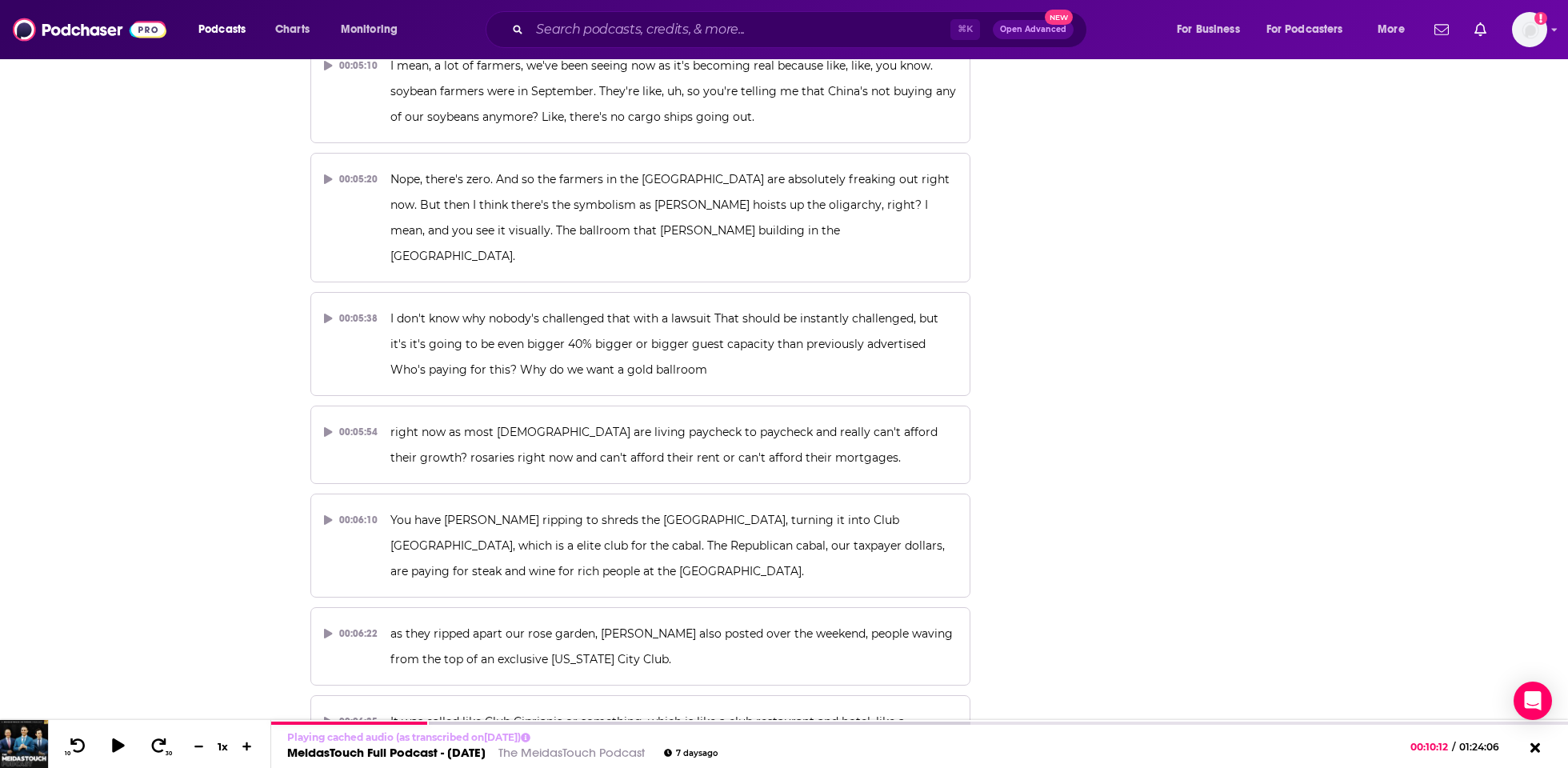
scroll to position [2635, 0]
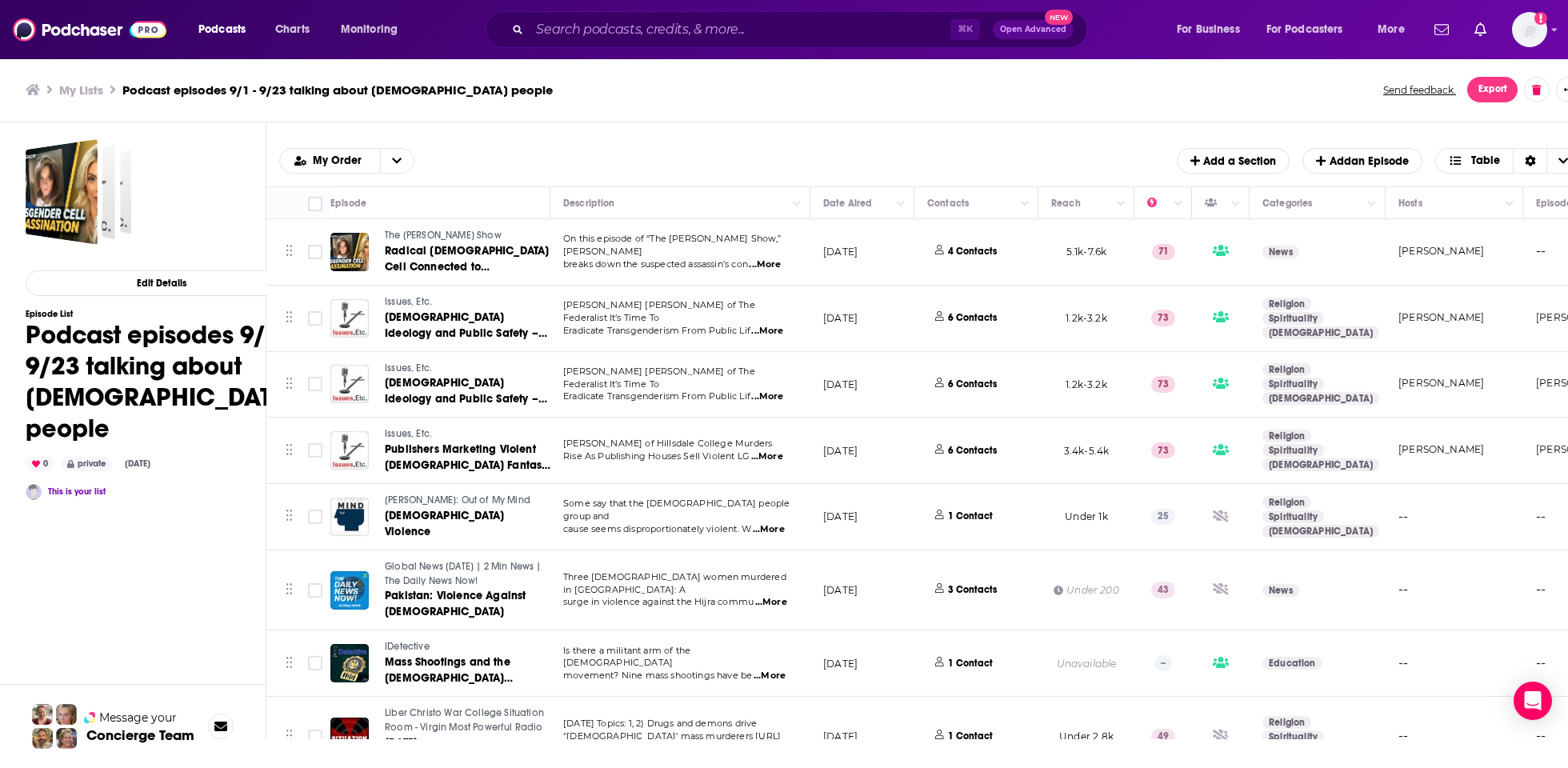
click at [68, 491] on link "This is your list" at bounding box center [76, 491] width 58 height 11
click at [96, 91] on h3 "My Lists" at bounding box center [80, 90] width 44 height 16
